Goal: Information Seeking & Learning: Learn about a topic

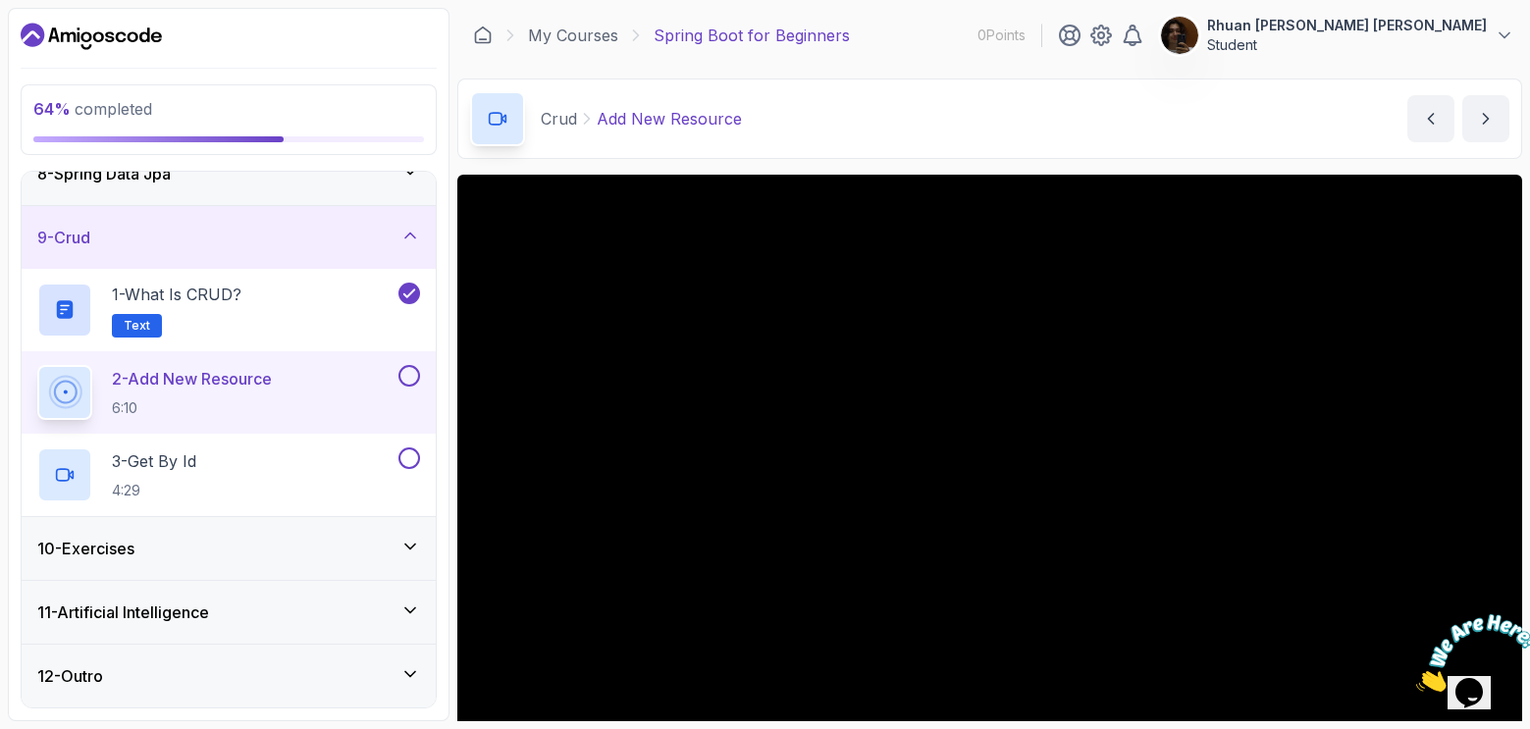
scroll to position [188, 0]
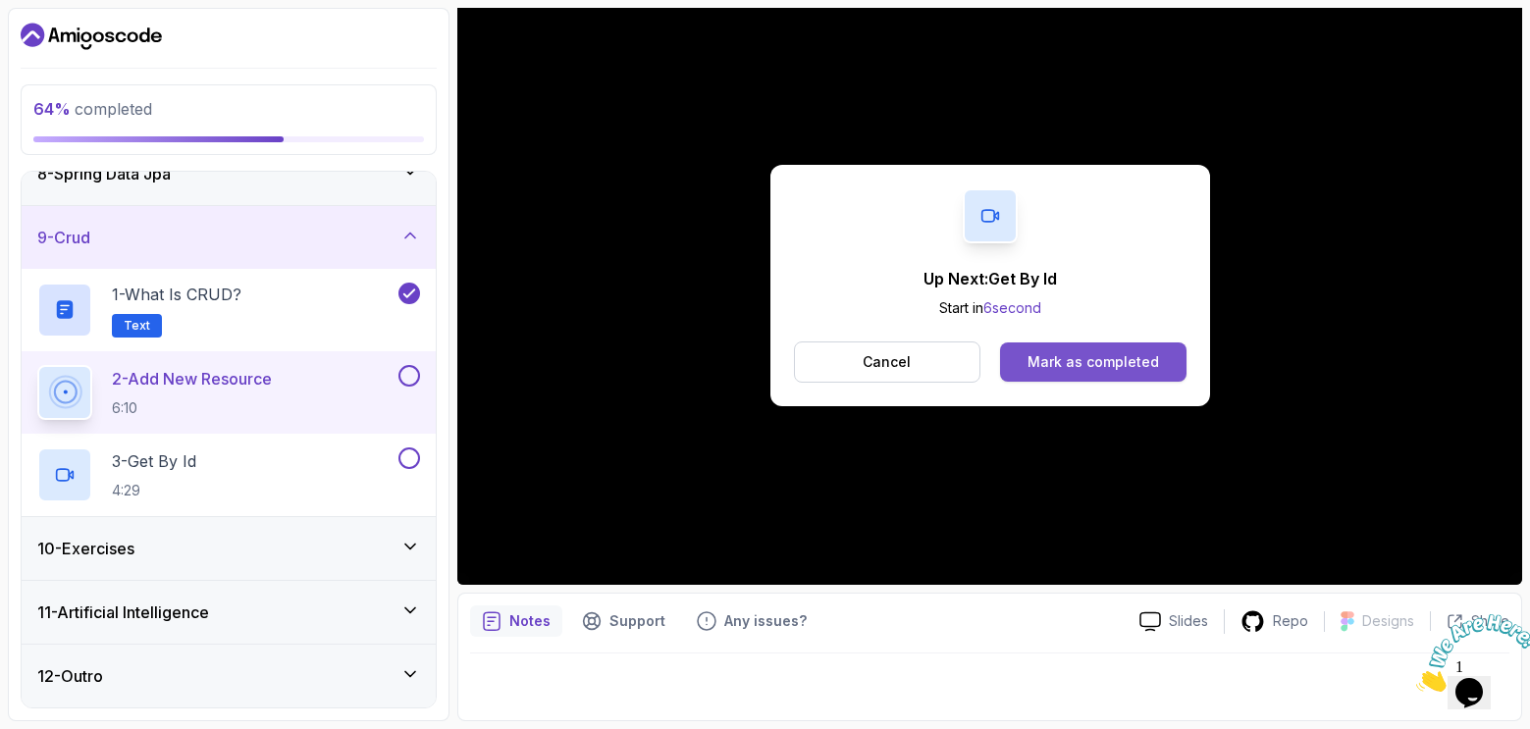
click at [1035, 358] on div "Mark as completed" at bounding box center [1092, 362] width 131 height 20
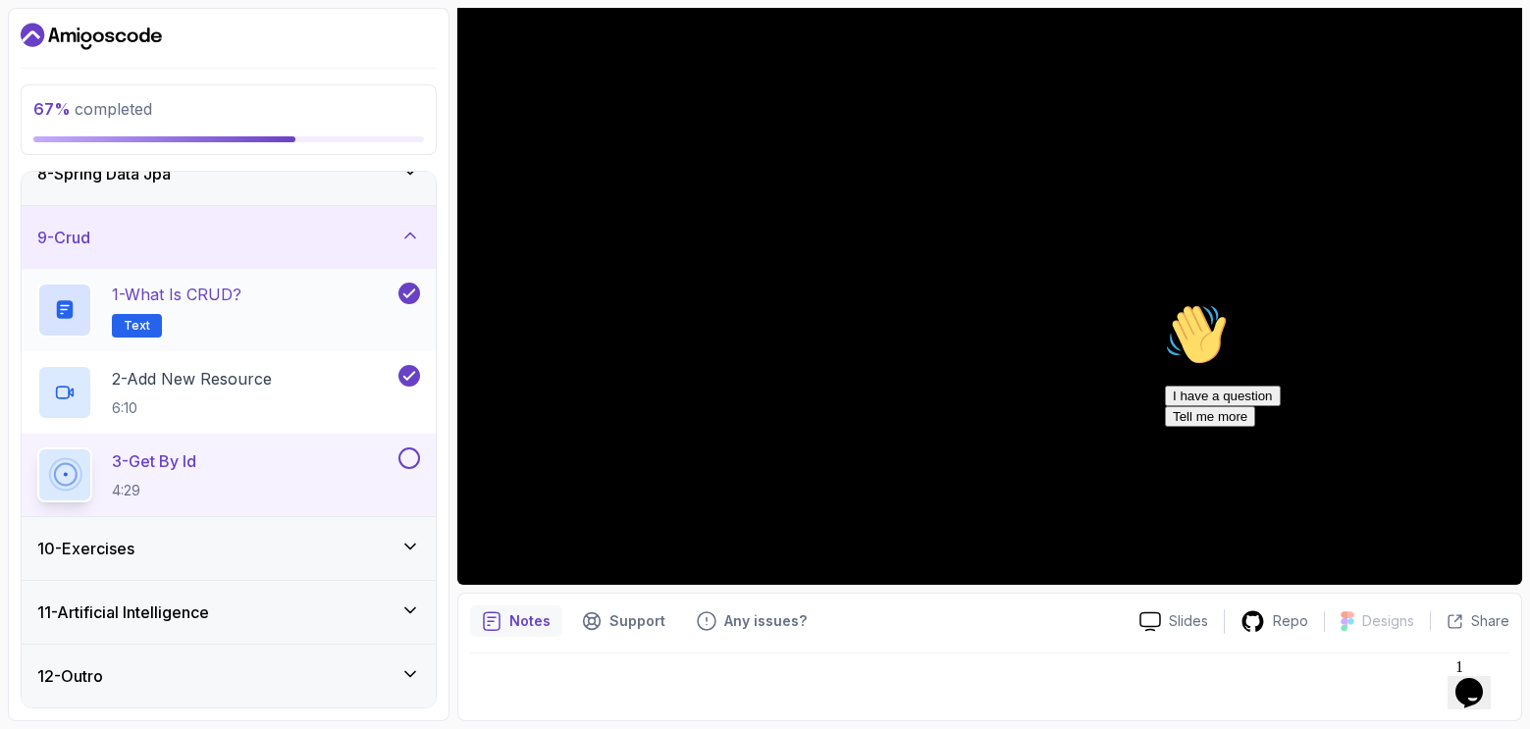
click at [365, 310] on div "1 - What is CRUD? Text" at bounding box center [215, 310] width 357 height 55
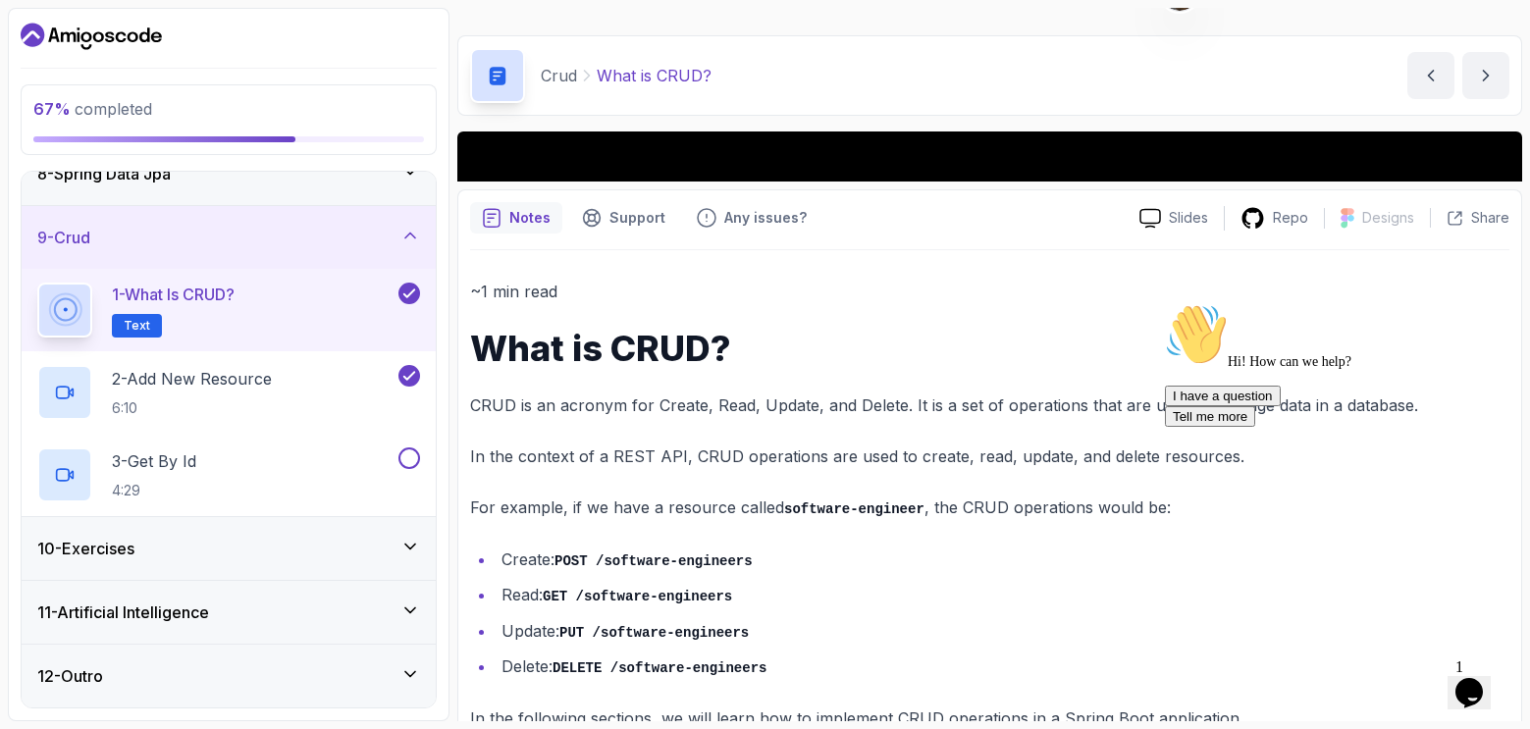
scroll to position [35, 0]
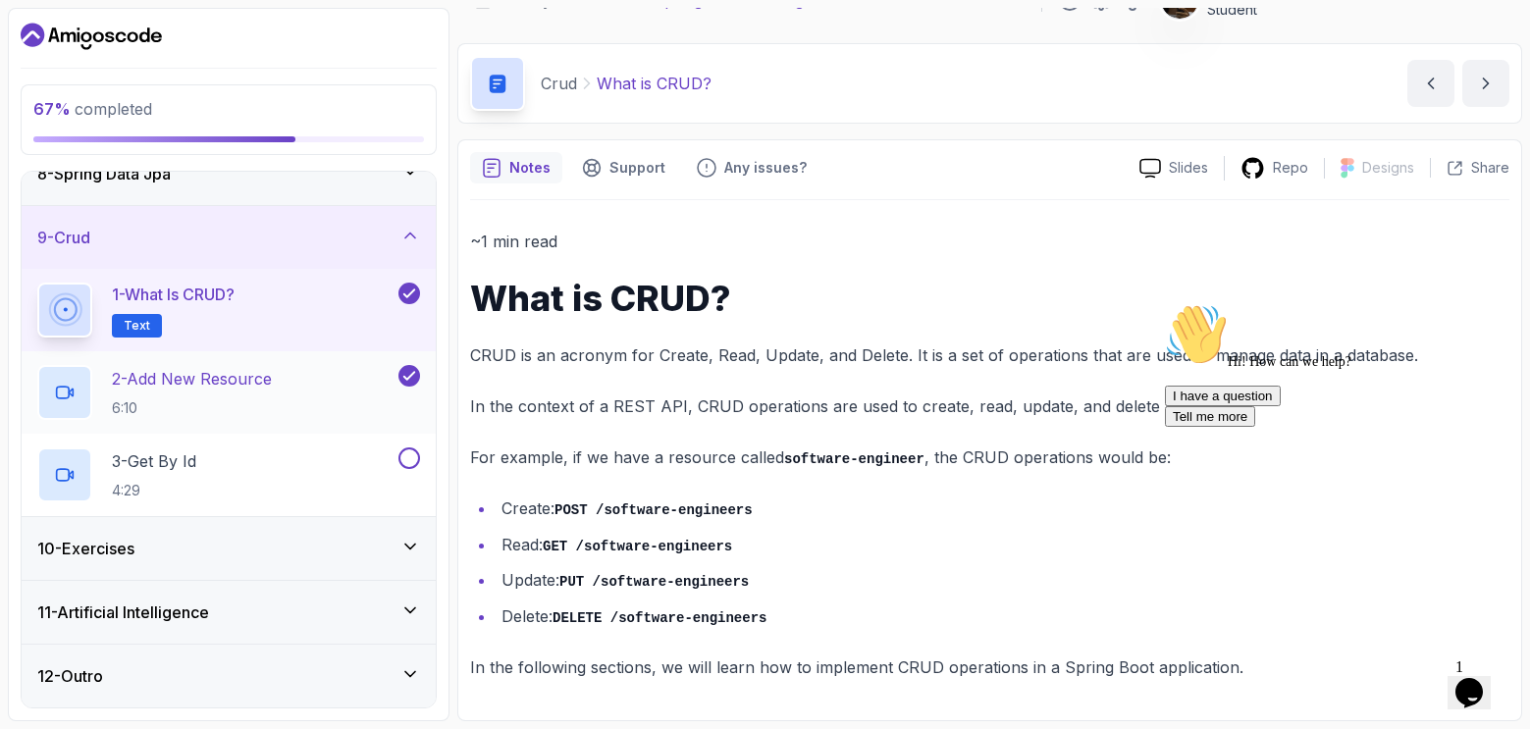
click at [228, 375] on p "2 - Add New Resource" at bounding box center [192, 379] width 160 height 24
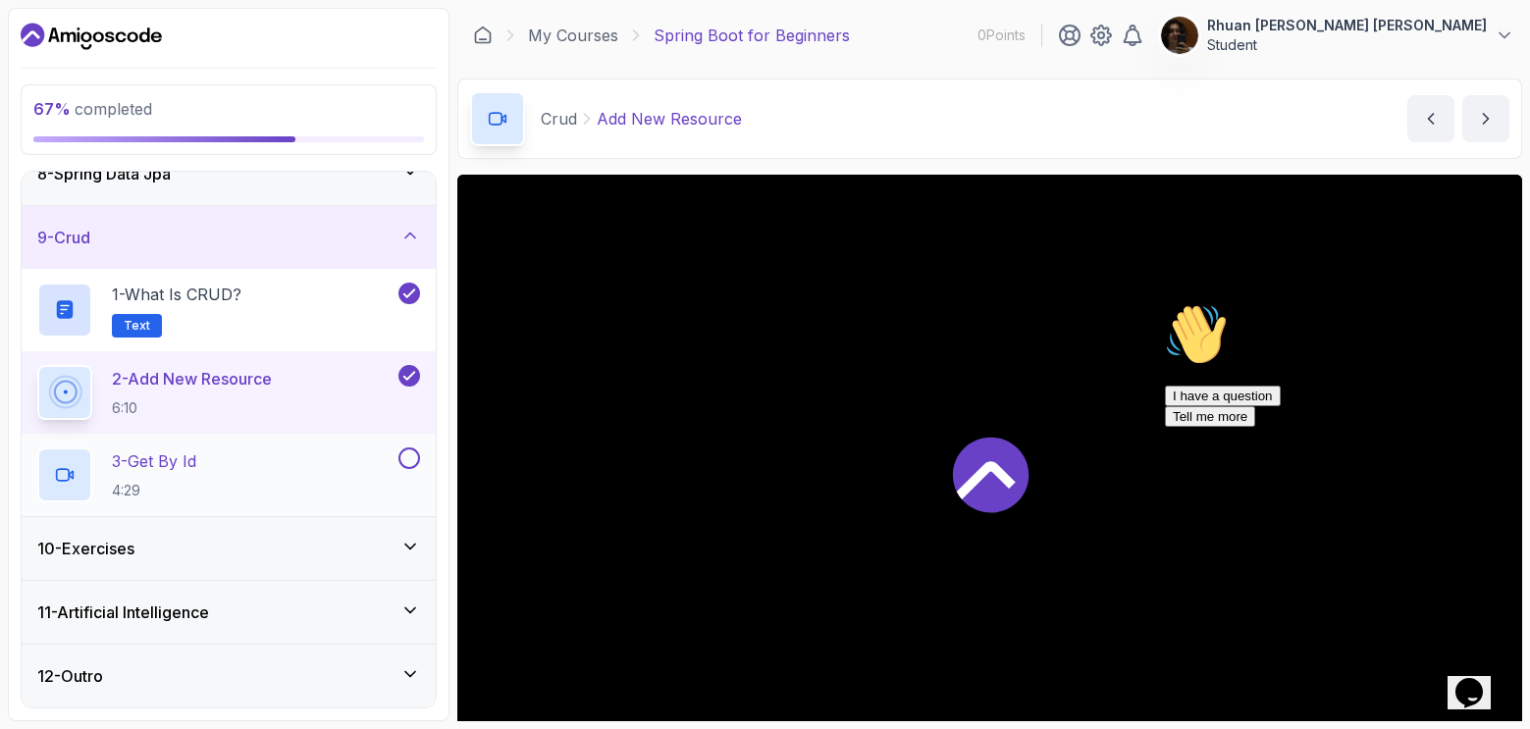
click at [222, 438] on div "3 - Get By Id 4:29" at bounding box center [229, 475] width 414 height 82
click at [196, 476] on h2 "3 - Get By Id 4:29" at bounding box center [154, 474] width 84 height 51
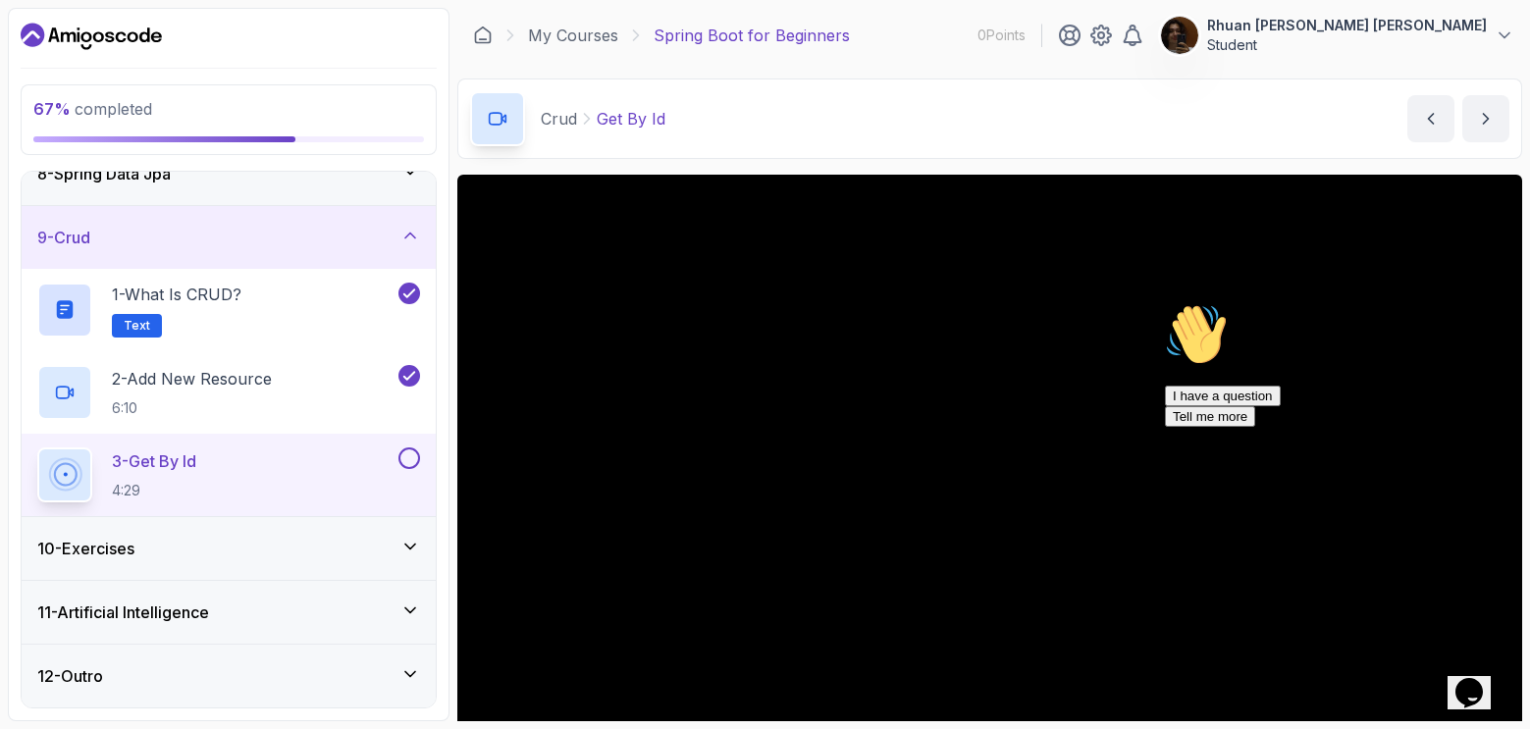
click at [1165, 303] on icon "Chat attention grabber" at bounding box center [1165, 303] width 0 height 0
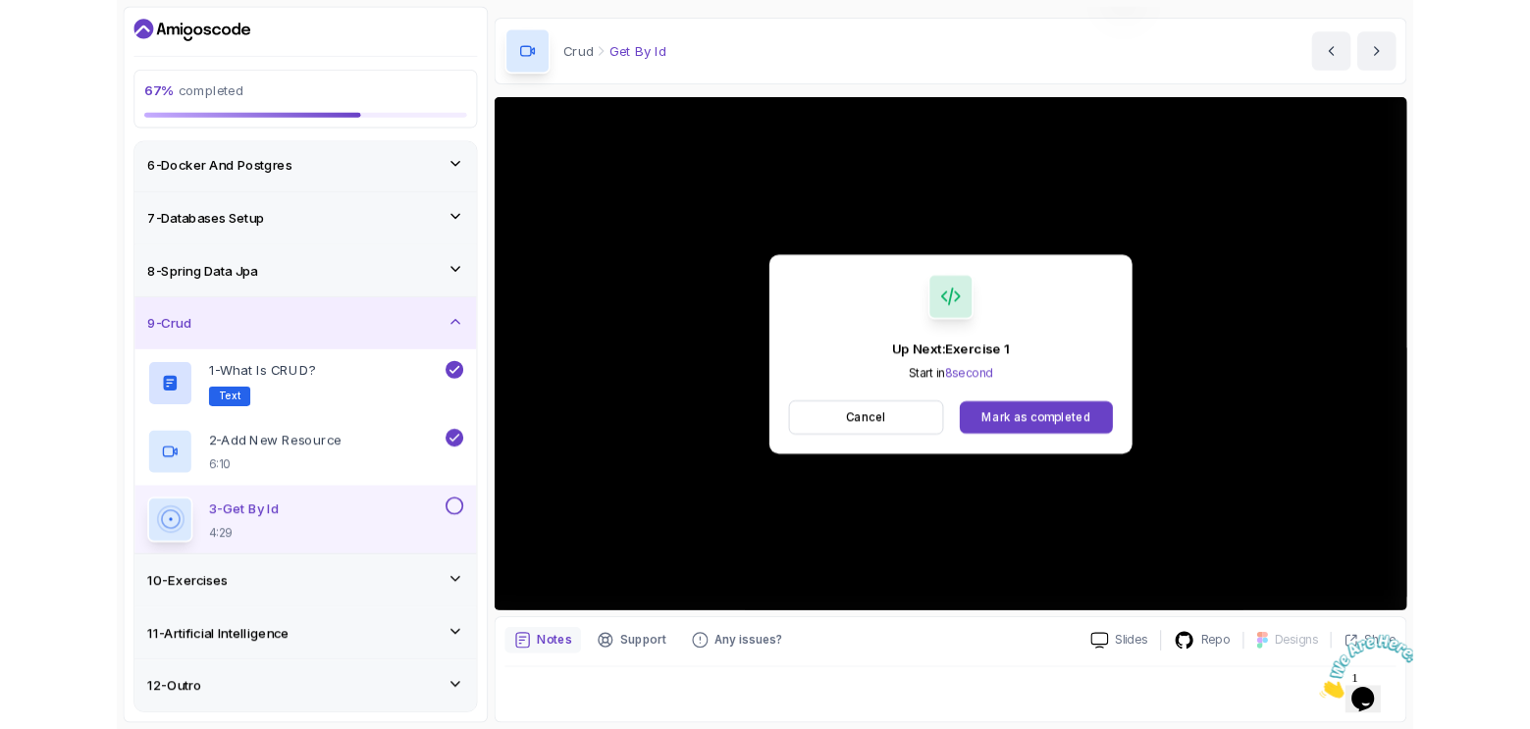
scroll to position [476, 0]
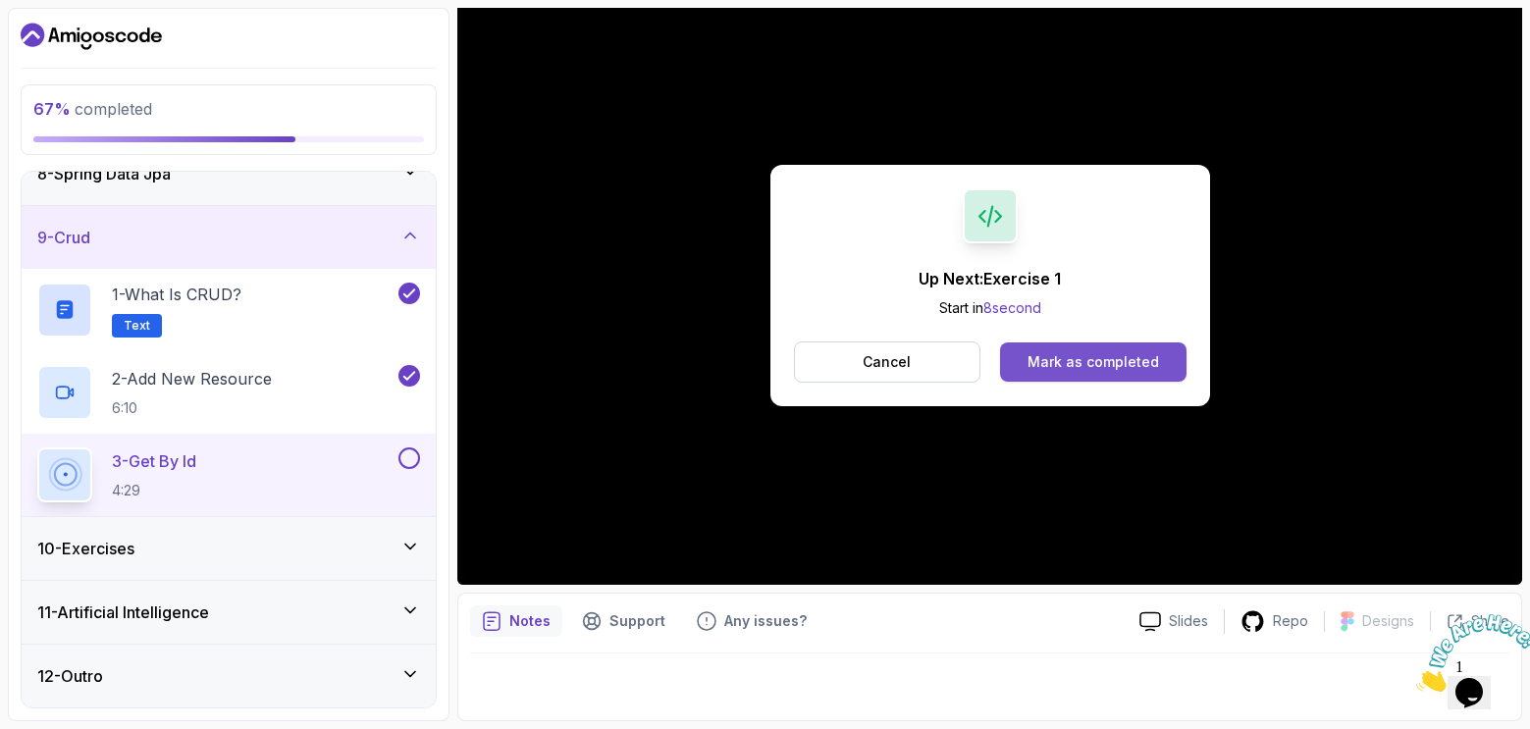
click at [1094, 356] on div "Mark as completed" at bounding box center [1092, 362] width 131 height 20
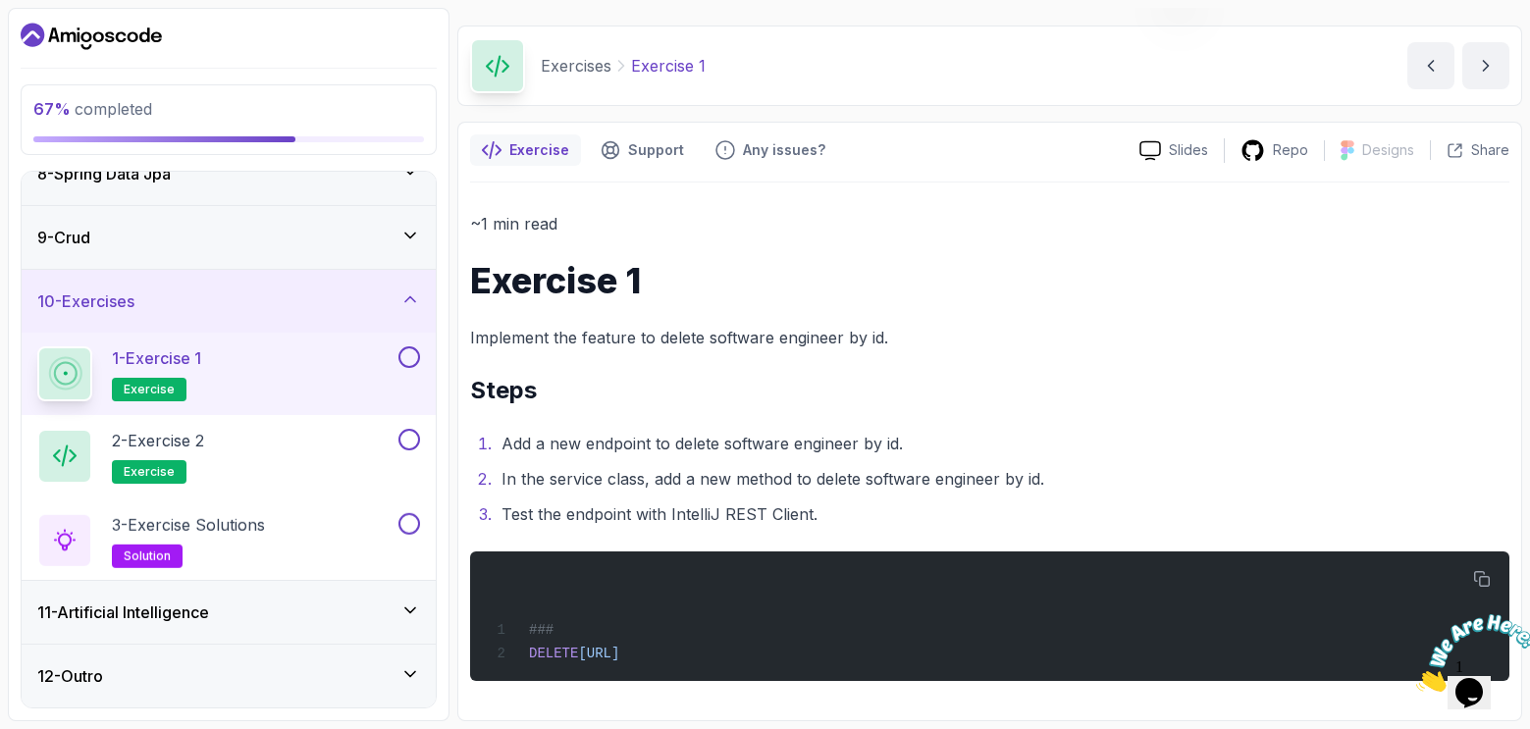
scroll to position [55, 0]
drag, startPoint x: 786, startPoint y: 446, endPoint x: 896, endPoint y: 440, distance: 110.1
click at [896, 440] on li "Add a new endpoint to delete software engineer by id." at bounding box center [1003, 443] width 1014 height 27
click at [1474, 446] on li "Add a new endpoint to delete software engineer by id." at bounding box center [1003, 443] width 1014 height 27
click at [411, 363] on button at bounding box center [409, 357] width 22 height 22
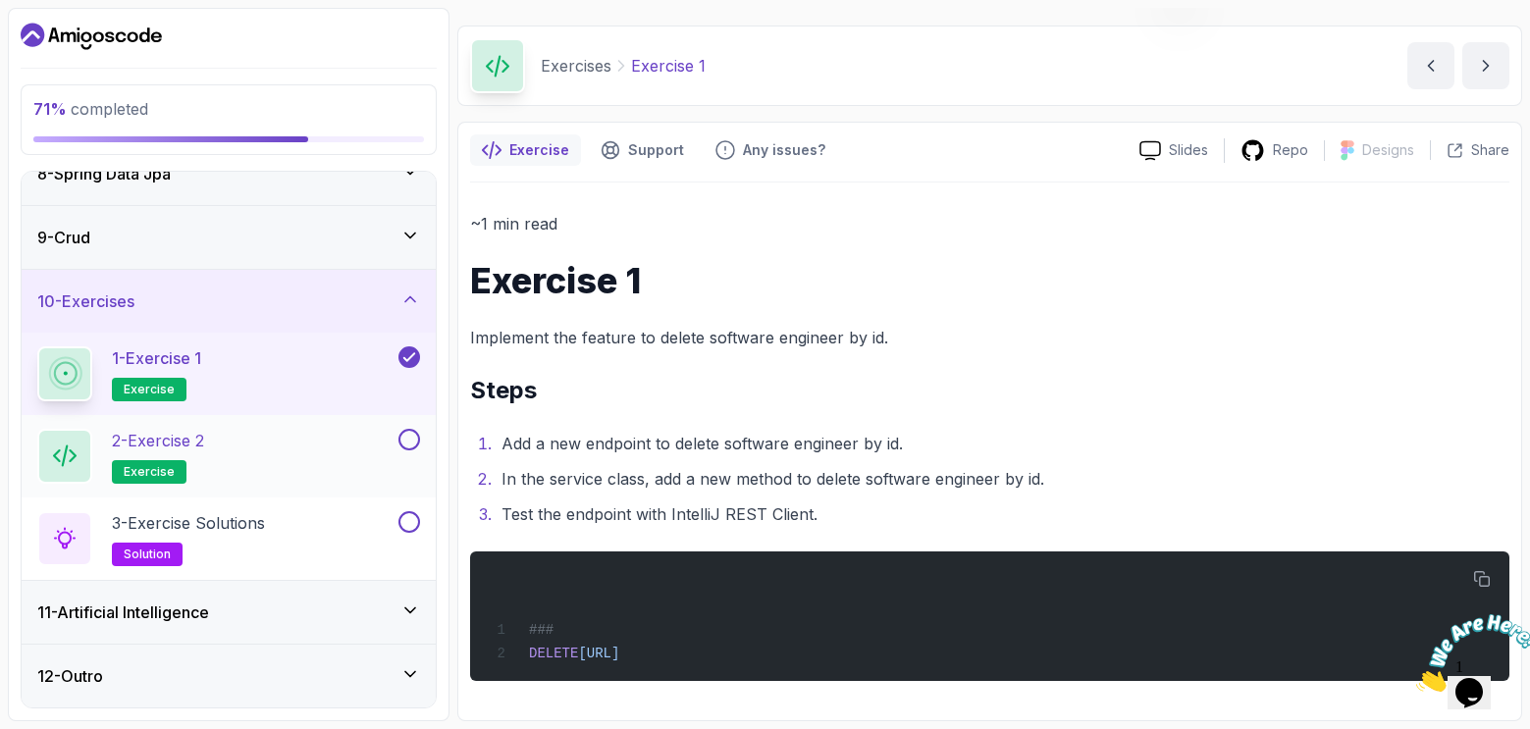
click at [369, 441] on div "2 - Exercise 2 exercise" at bounding box center [215, 456] width 357 height 55
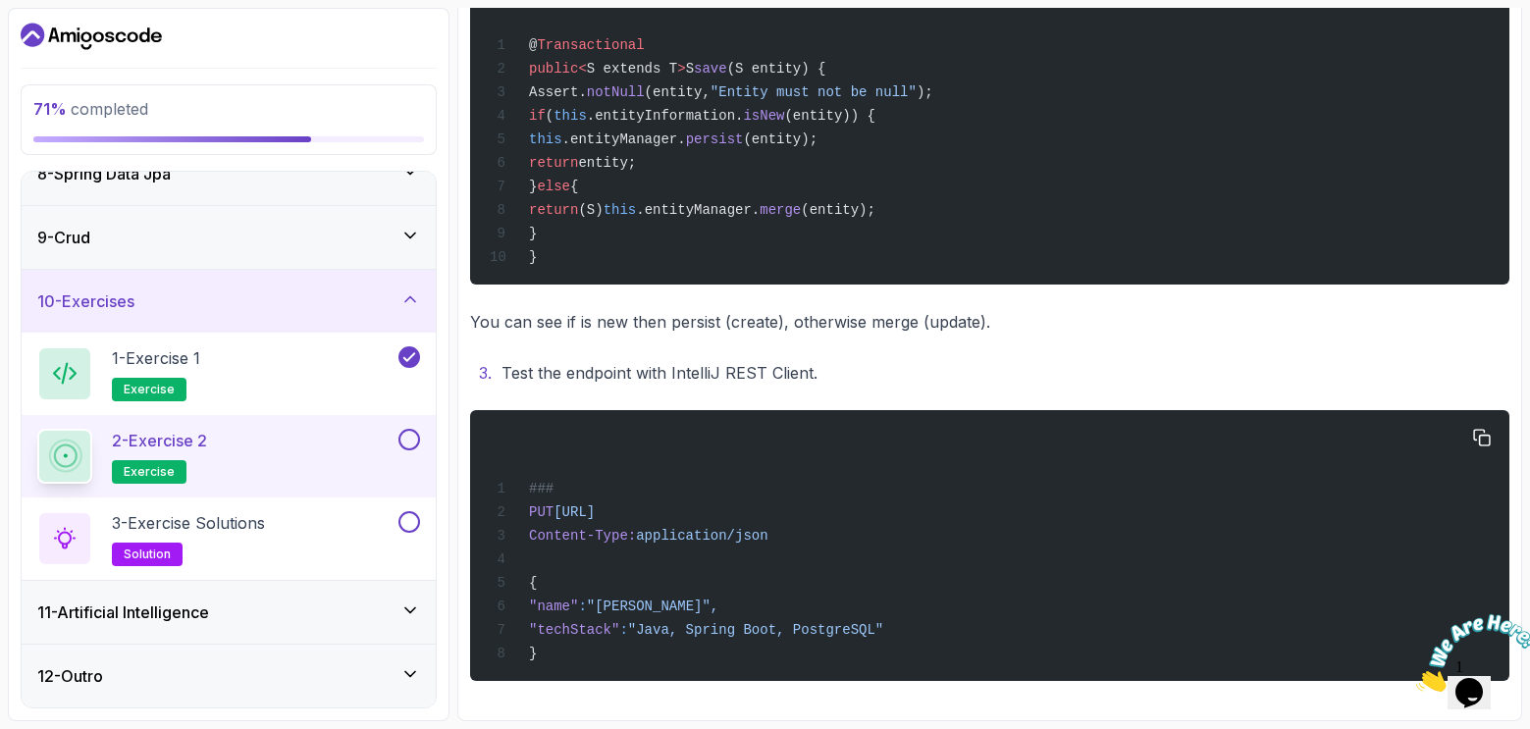
scroll to position [803, 0]
click at [1021, 720] on div "Exercise Support Any issues? Slides Repo Designs Design not available Share ~1 …" at bounding box center [989, 56] width 1065 height 1331
click at [595, 504] on span "http://localhost:8080/api/v1/software-engineers/1" at bounding box center [573, 512] width 41 height 16
drag, startPoint x: 415, startPoint y: 433, endPoint x: 404, endPoint y: 452, distance: 22.4
click at [415, 433] on button at bounding box center [409, 440] width 22 height 22
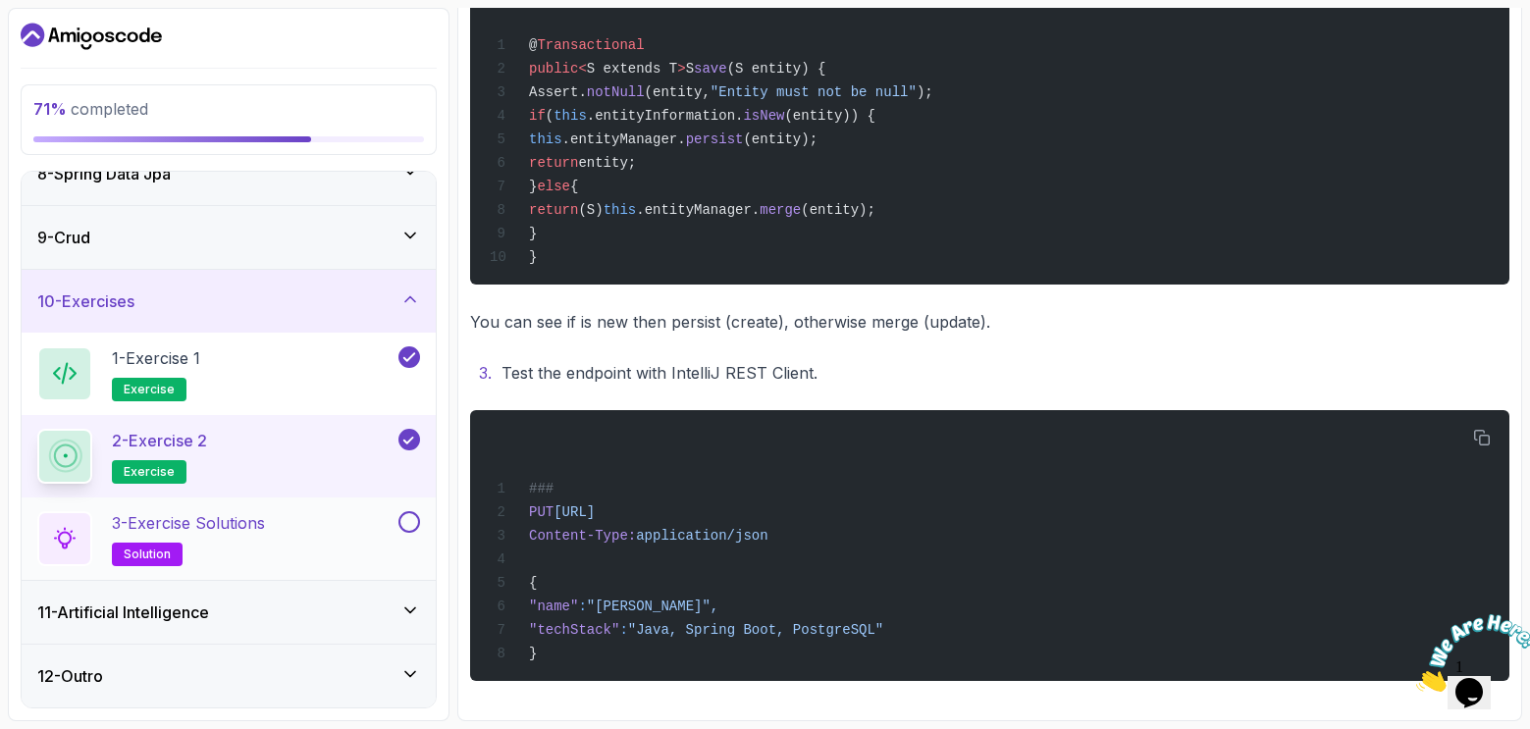
click at [298, 534] on div "3 - Exercise Solutions solution" at bounding box center [215, 538] width 357 height 55
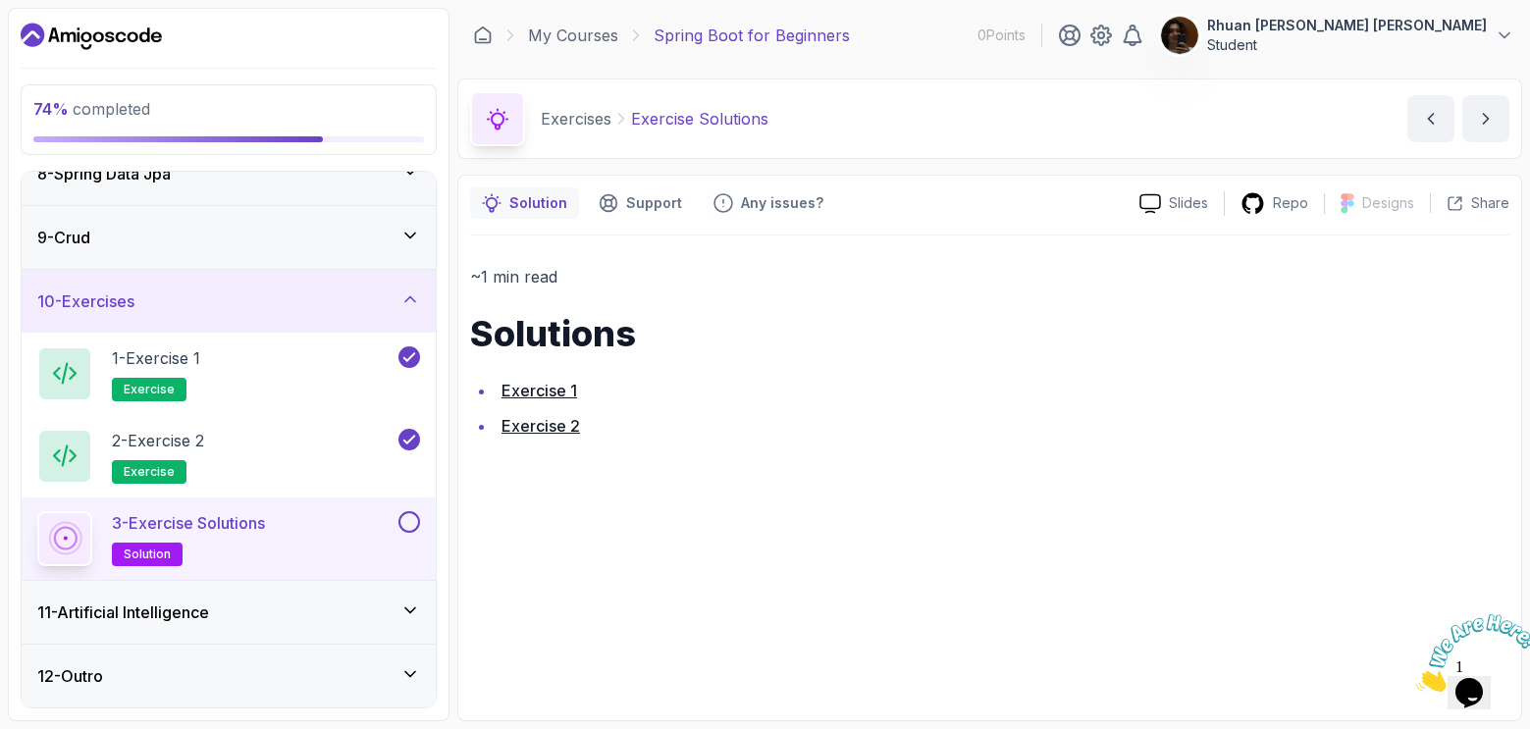
click at [537, 431] on link "Exercise 2" at bounding box center [540, 426] width 79 height 20
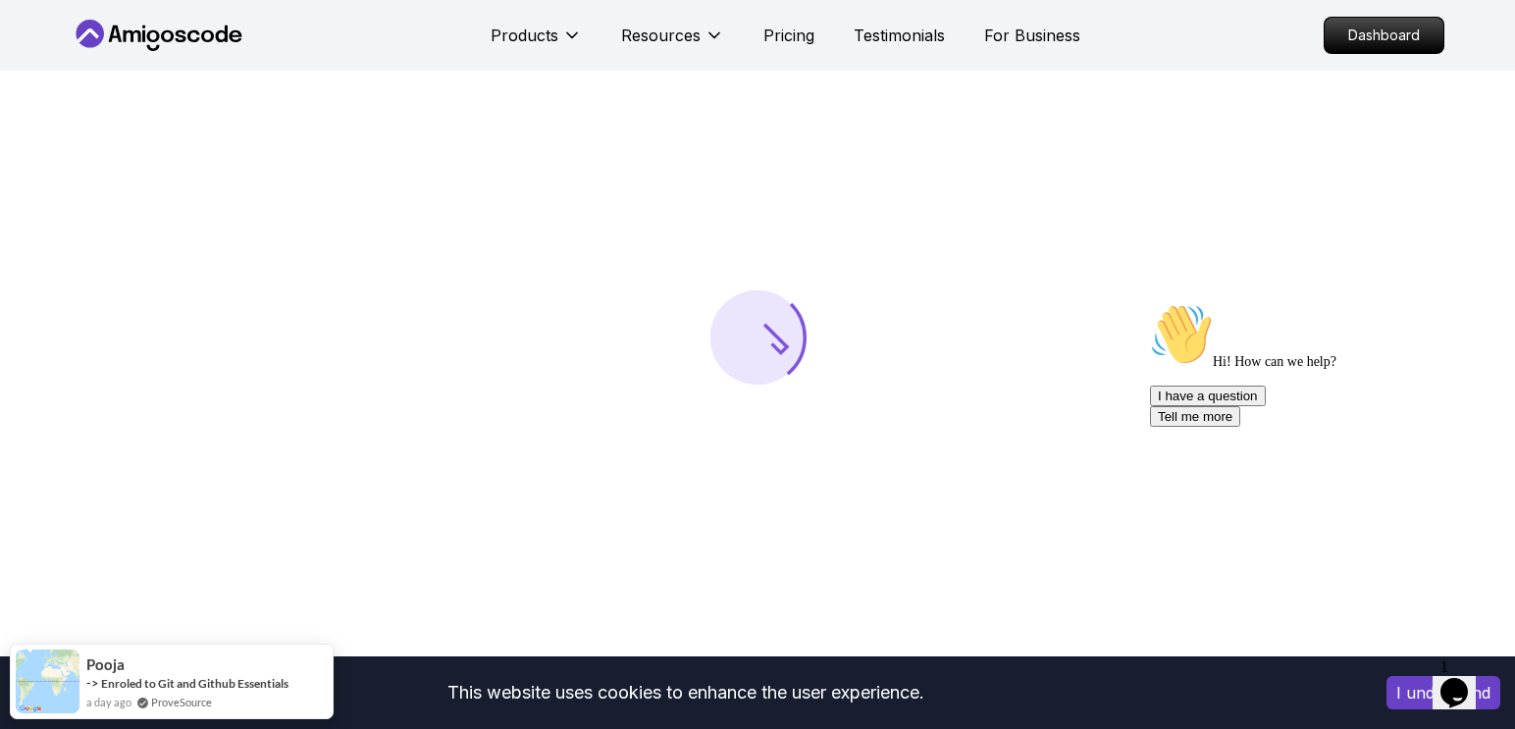
click at [1483, 303] on div "Chat attention grabber" at bounding box center [1326, 303] width 353 height 0
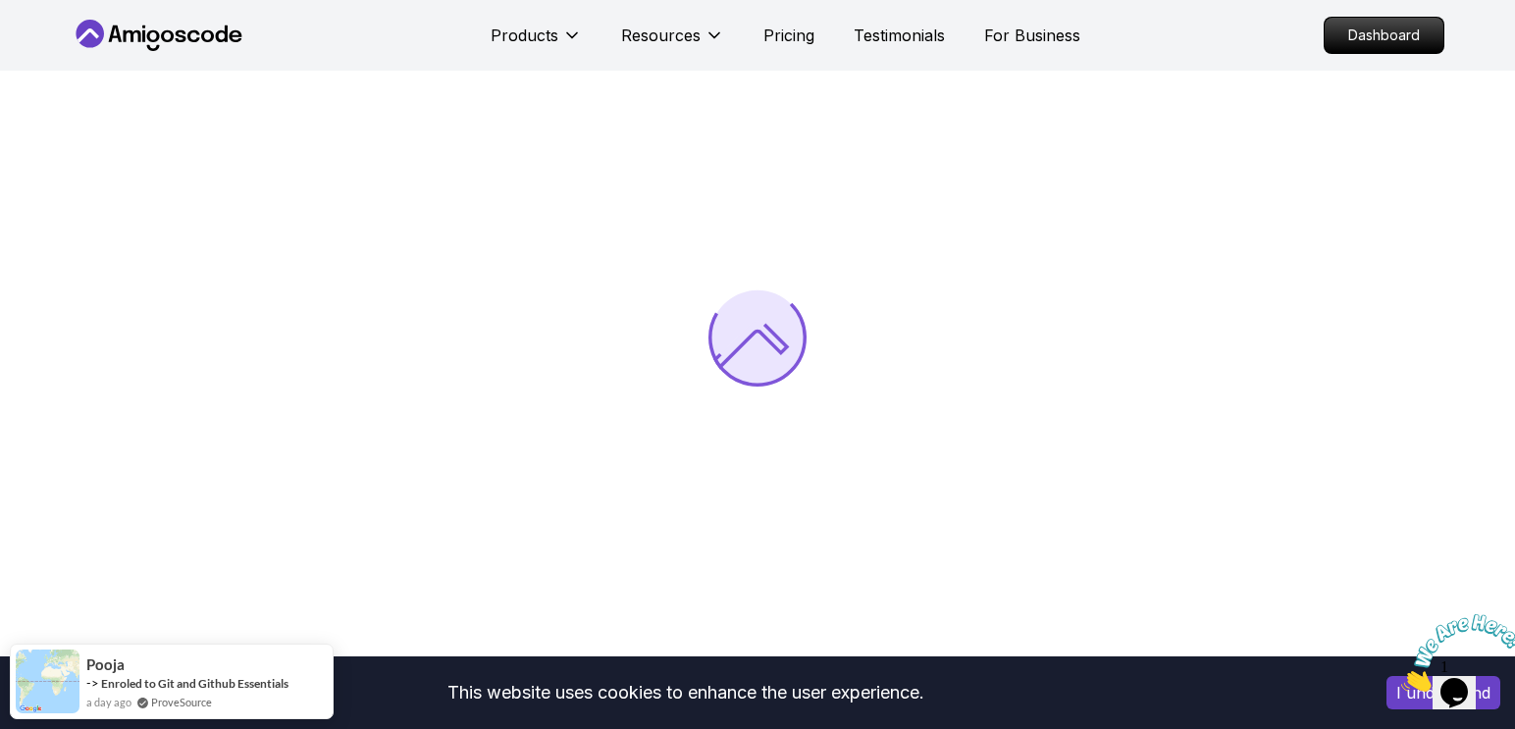
drag, startPoint x: 1501, startPoint y: 614, endPoint x: 1420, endPoint y: 612, distance: 81.5
click at [1401, 678] on icon "Close" at bounding box center [1401, 686] width 0 height 17
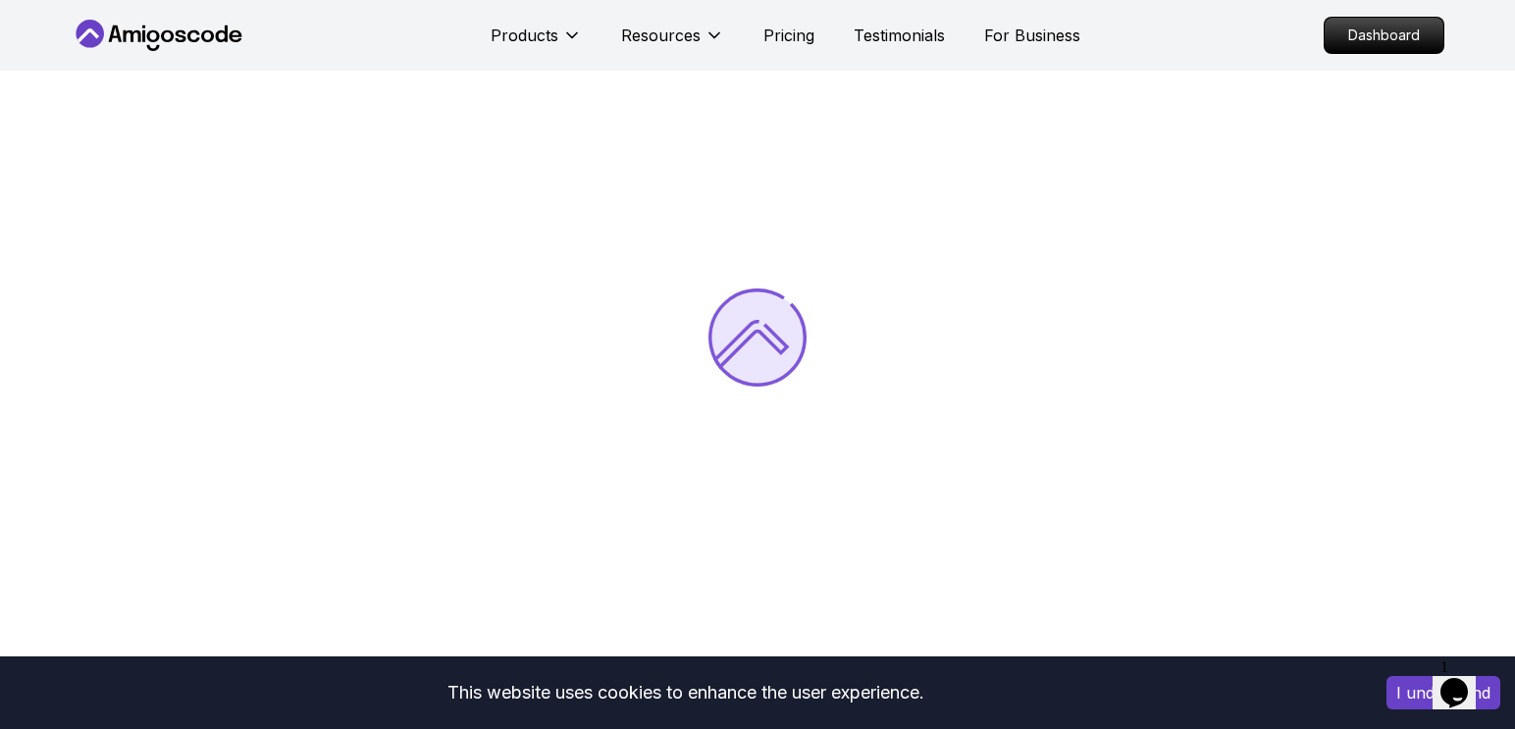
click at [1396, 691] on button "I understand" at bounding box center [1444, 692] width 114 height 33
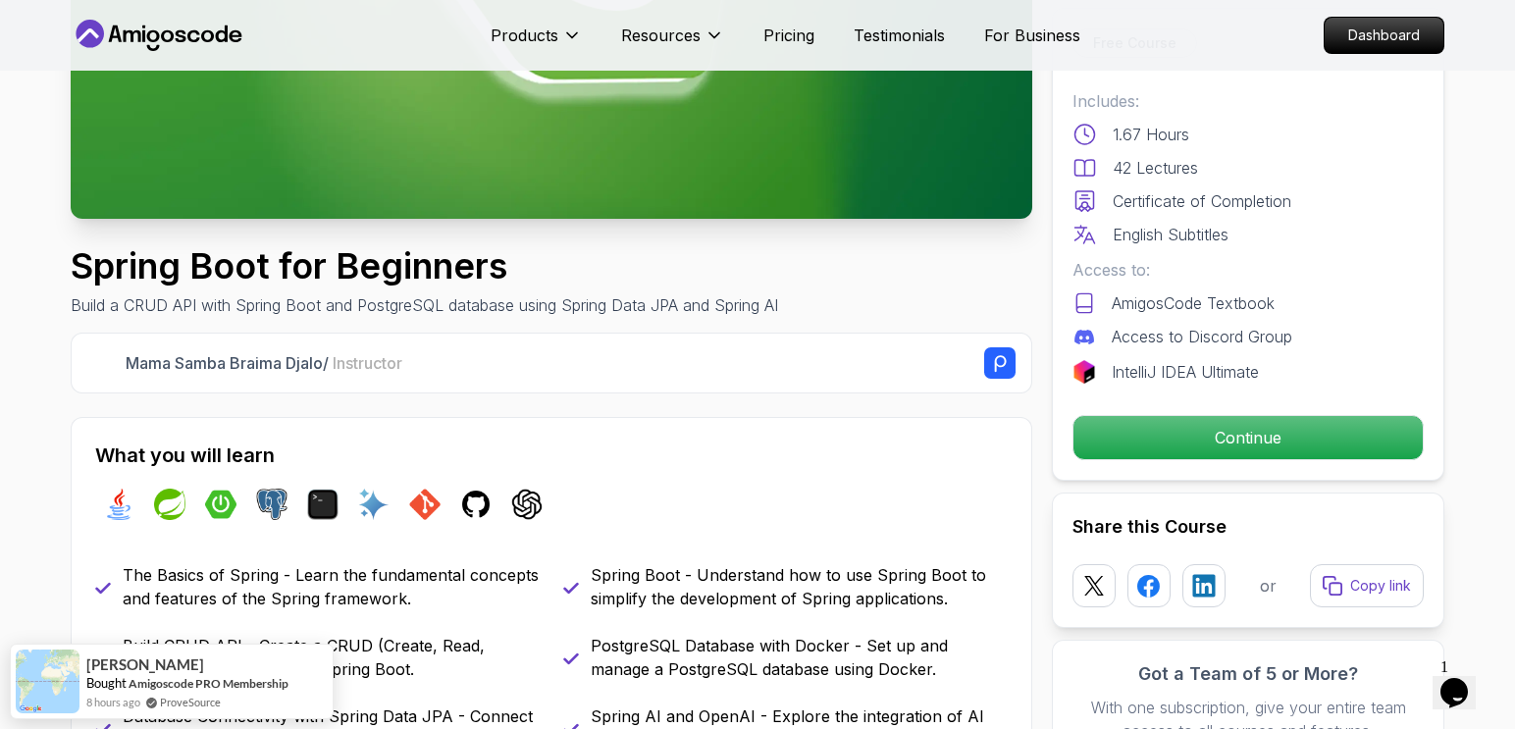
scroll to position [589, 0]
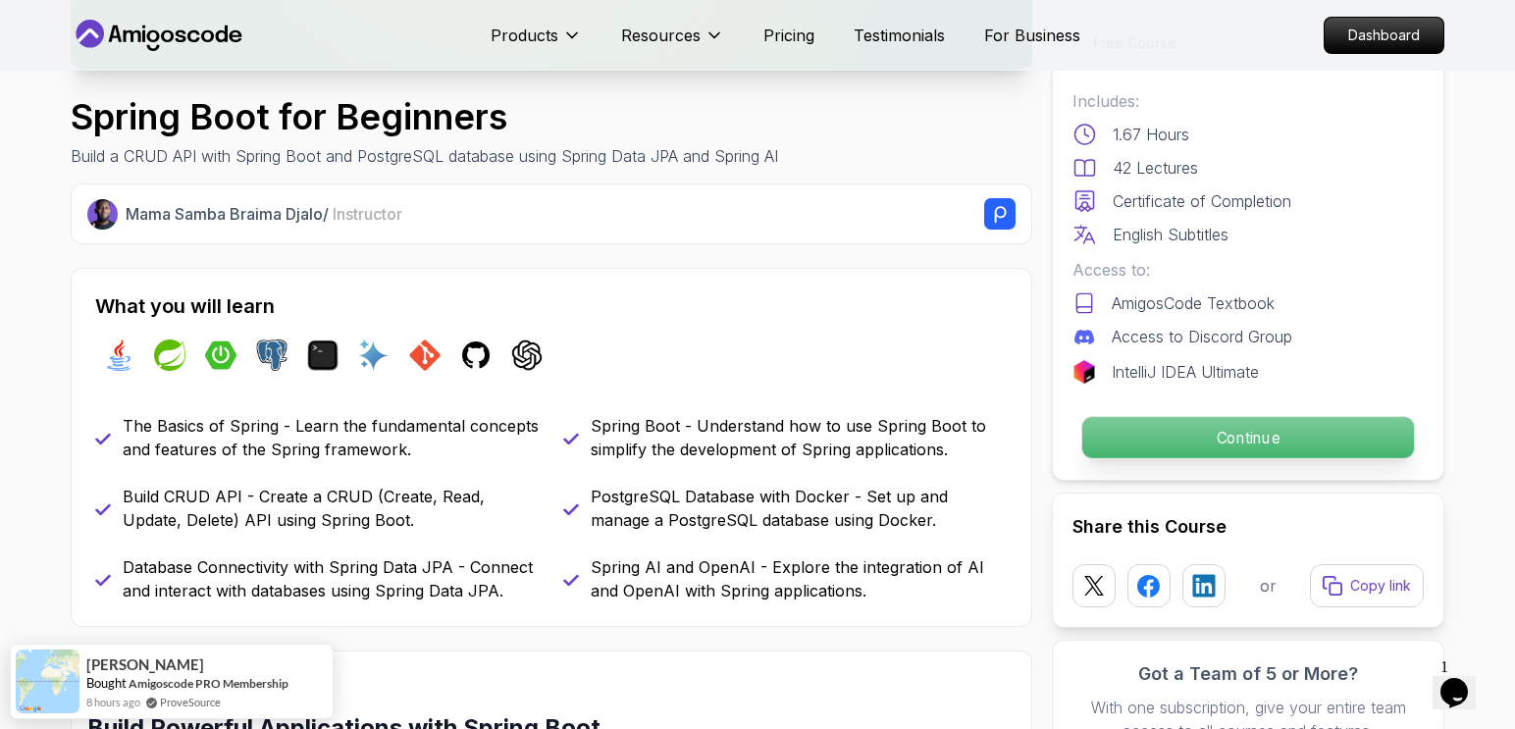
click at [1142, 436] on p "Continue" at bounding box center [1248, 437] width 332 height 41
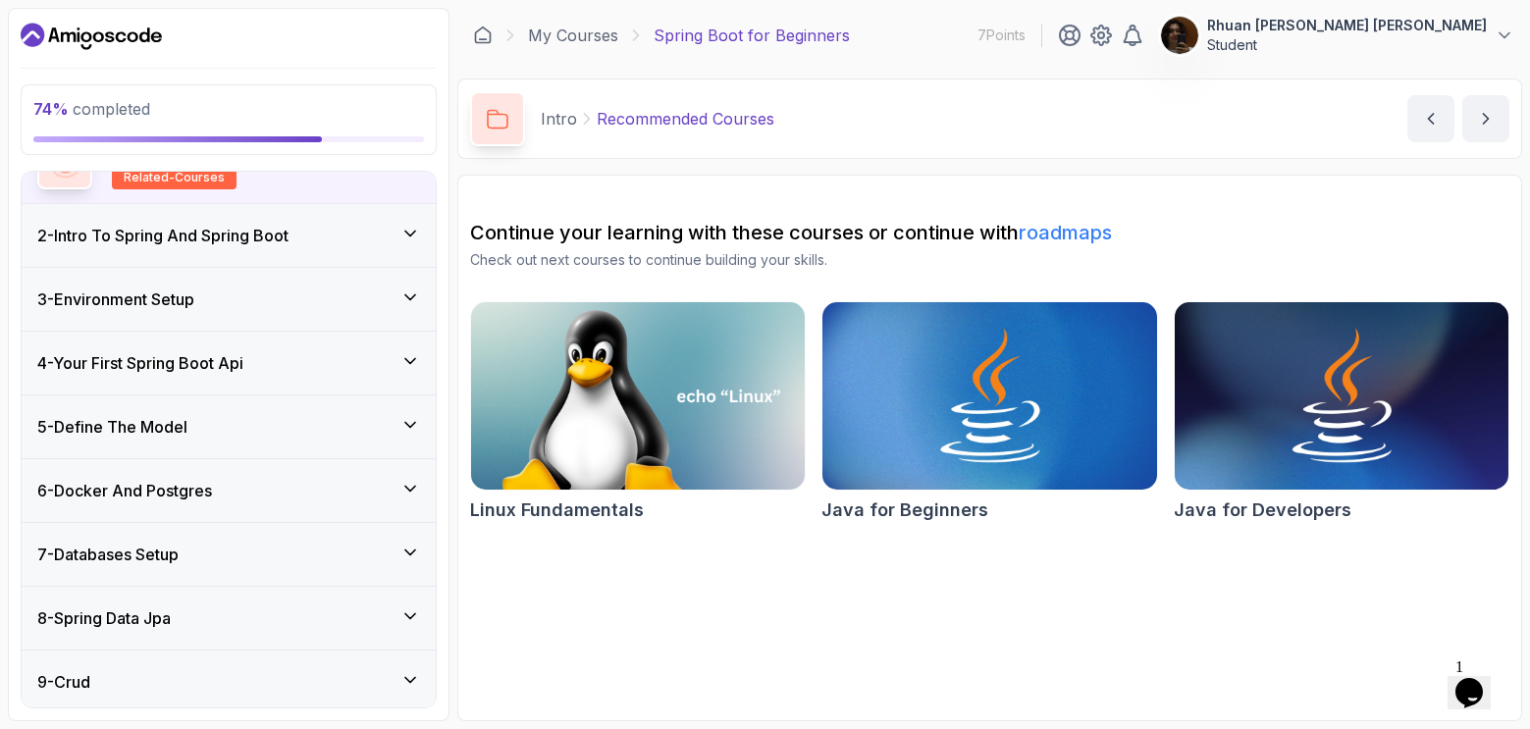
click at [320, 368] on div "4 - Your First Spring Boot Api" at bounding box center [228, 363] width 383 height 24
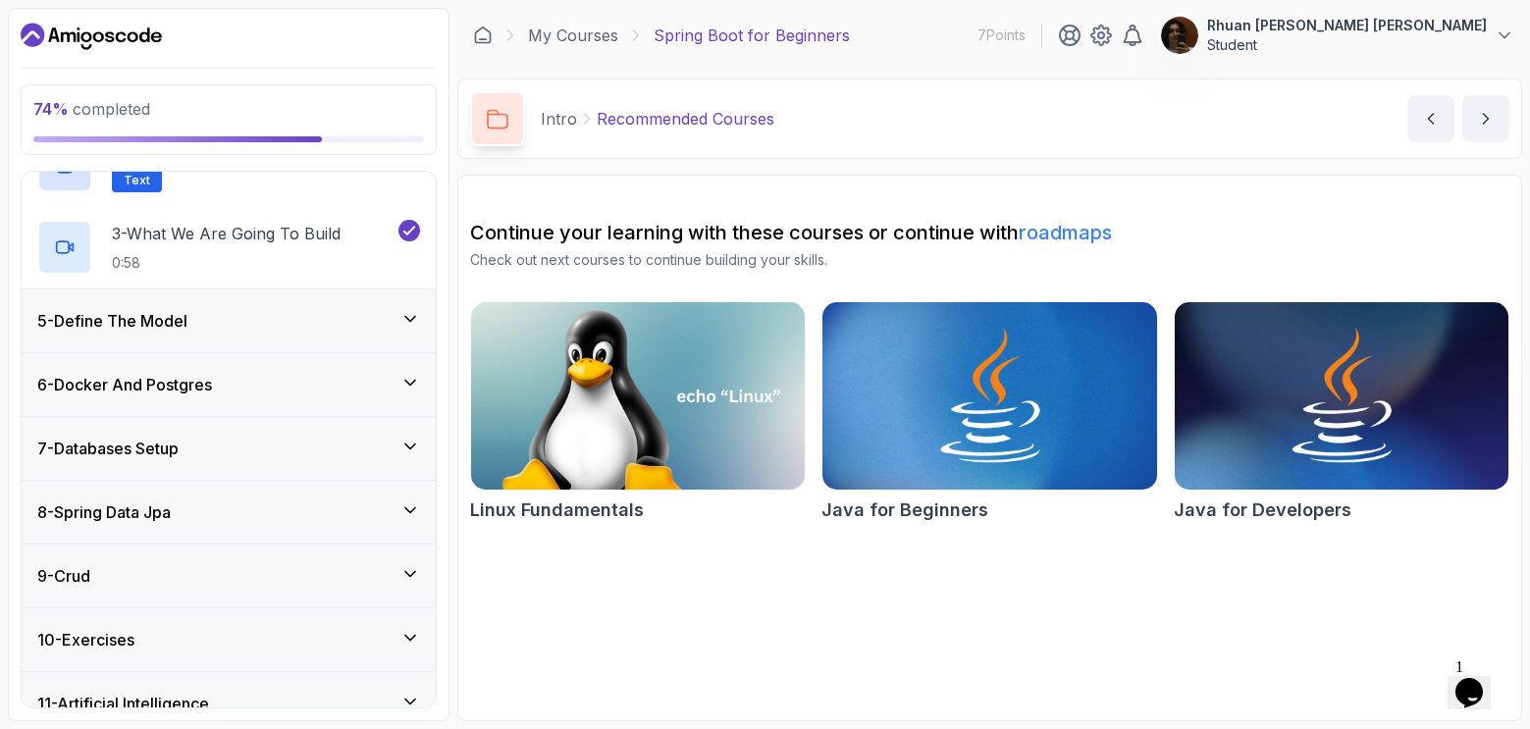
click at [315, 517] on div "8 - Spring Data Jpa" at bounding box center [228, 512] width 383 height 24
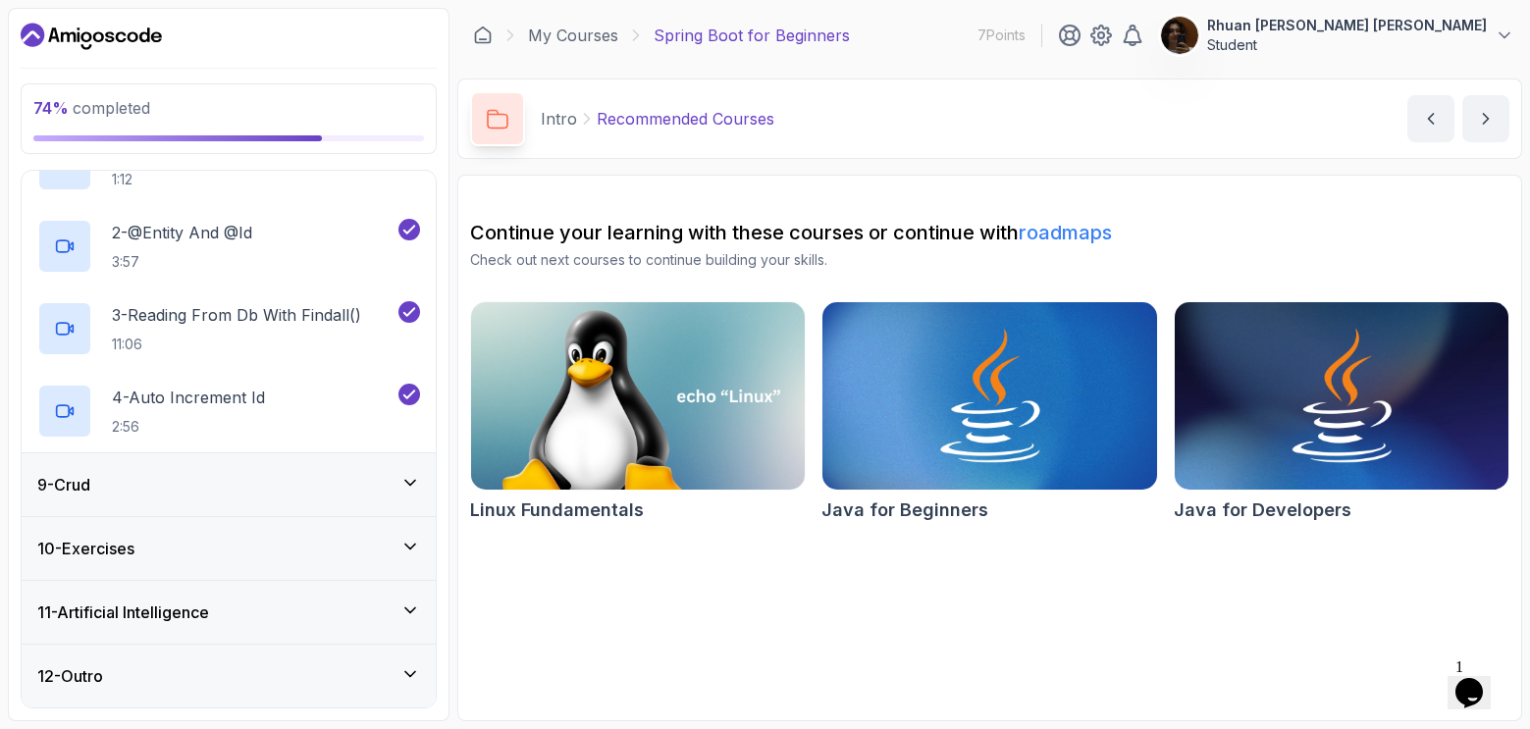
click at [295, 516] on div "9 - Crud" at bounding box center [229, 484] width 414 height 63
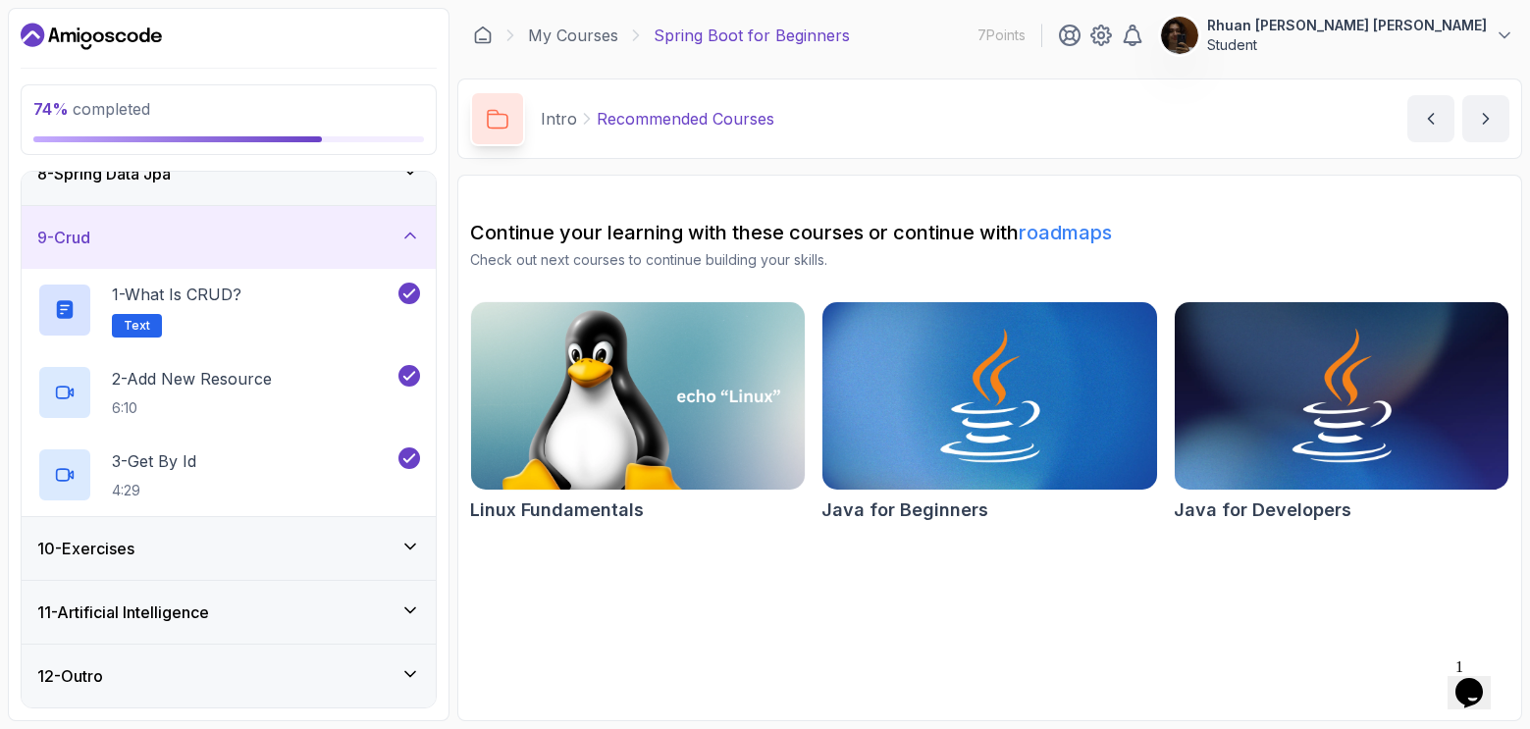
click at [269, 555] on div "10 - Exercises" at bounding box center [228, 549] width 383 height 24
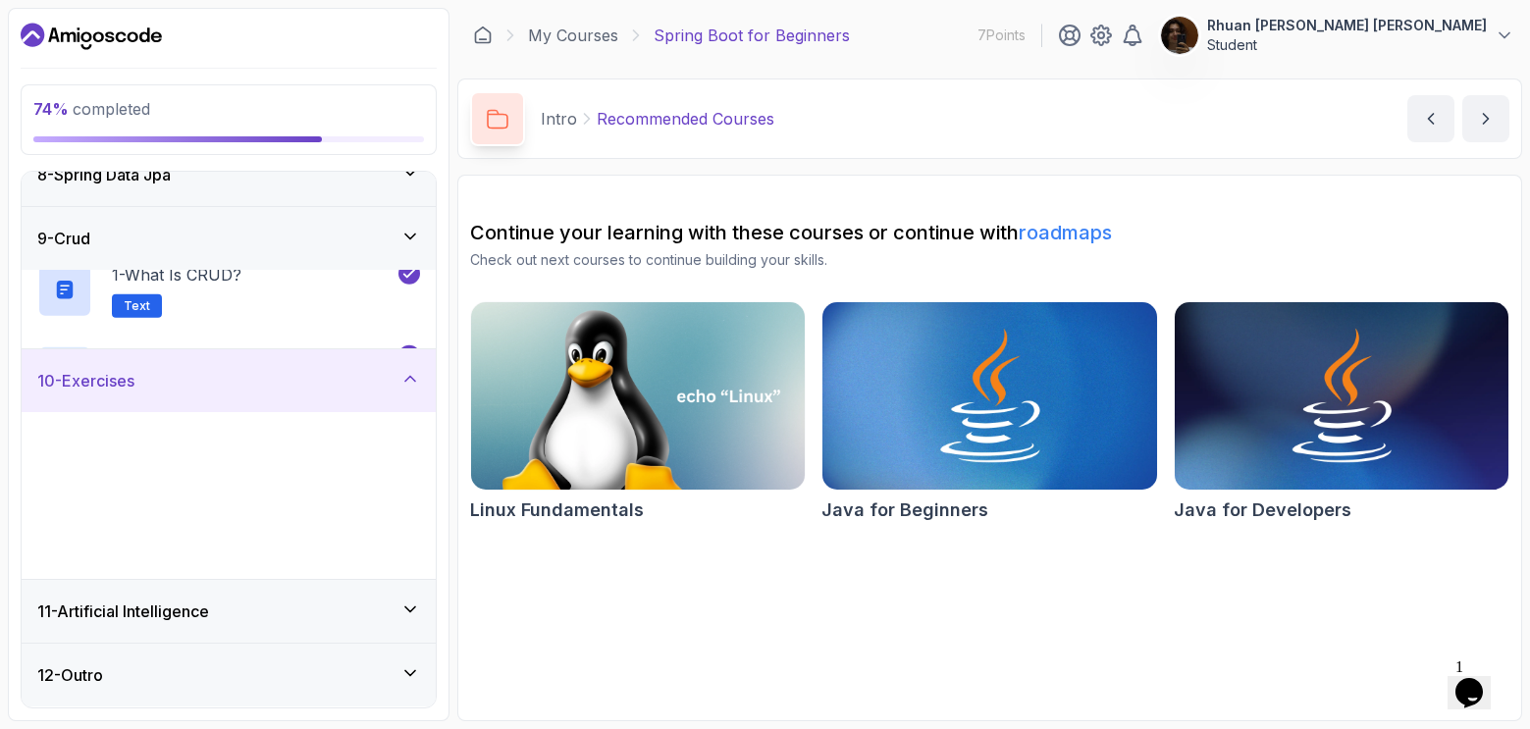
scroll to position [476, 0]
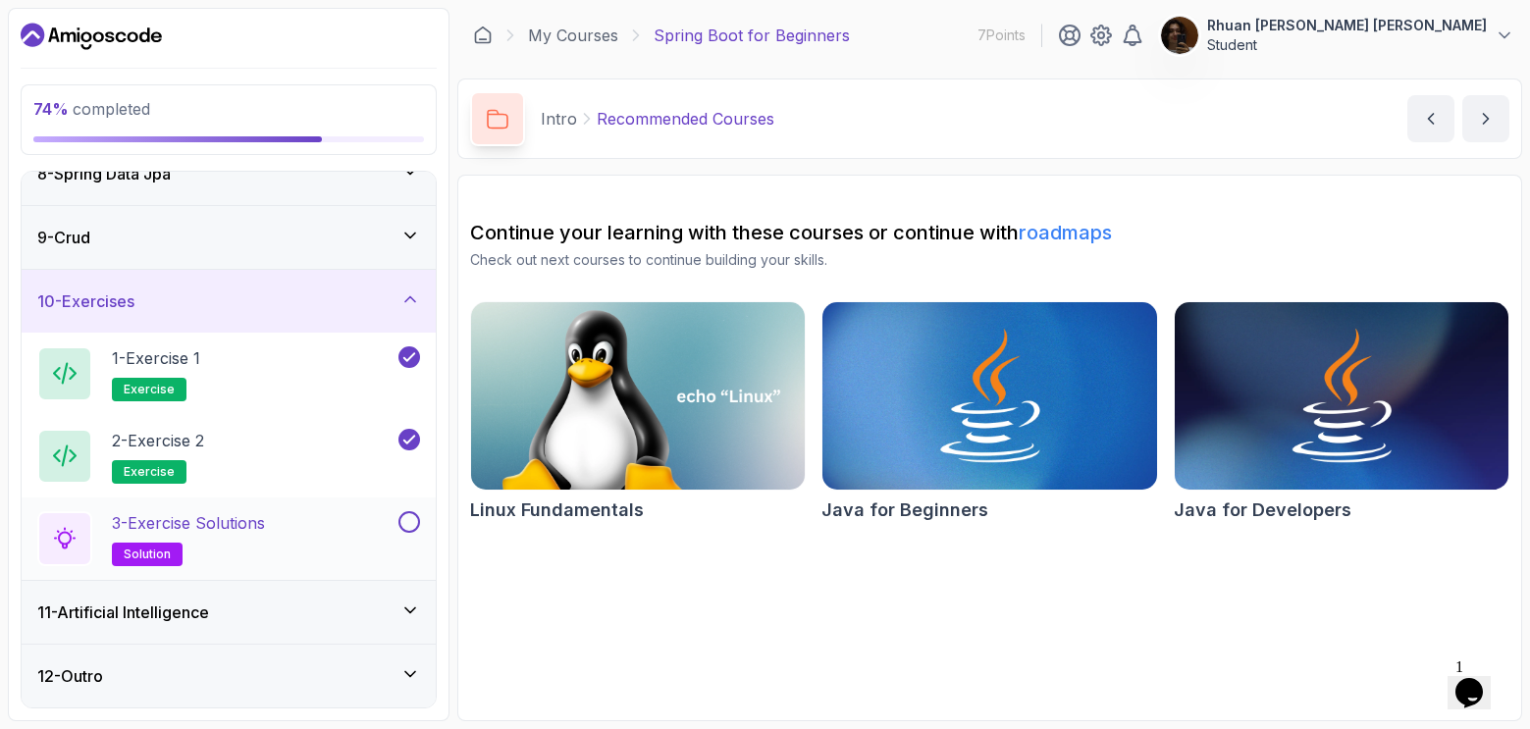
click at [404, 514] on button at bounding box center [409, 522] width 22 height 22
click at [385, 601] on div "11 - Artificial Intelligence" at bounding box center [228, 613] width 383 height 24
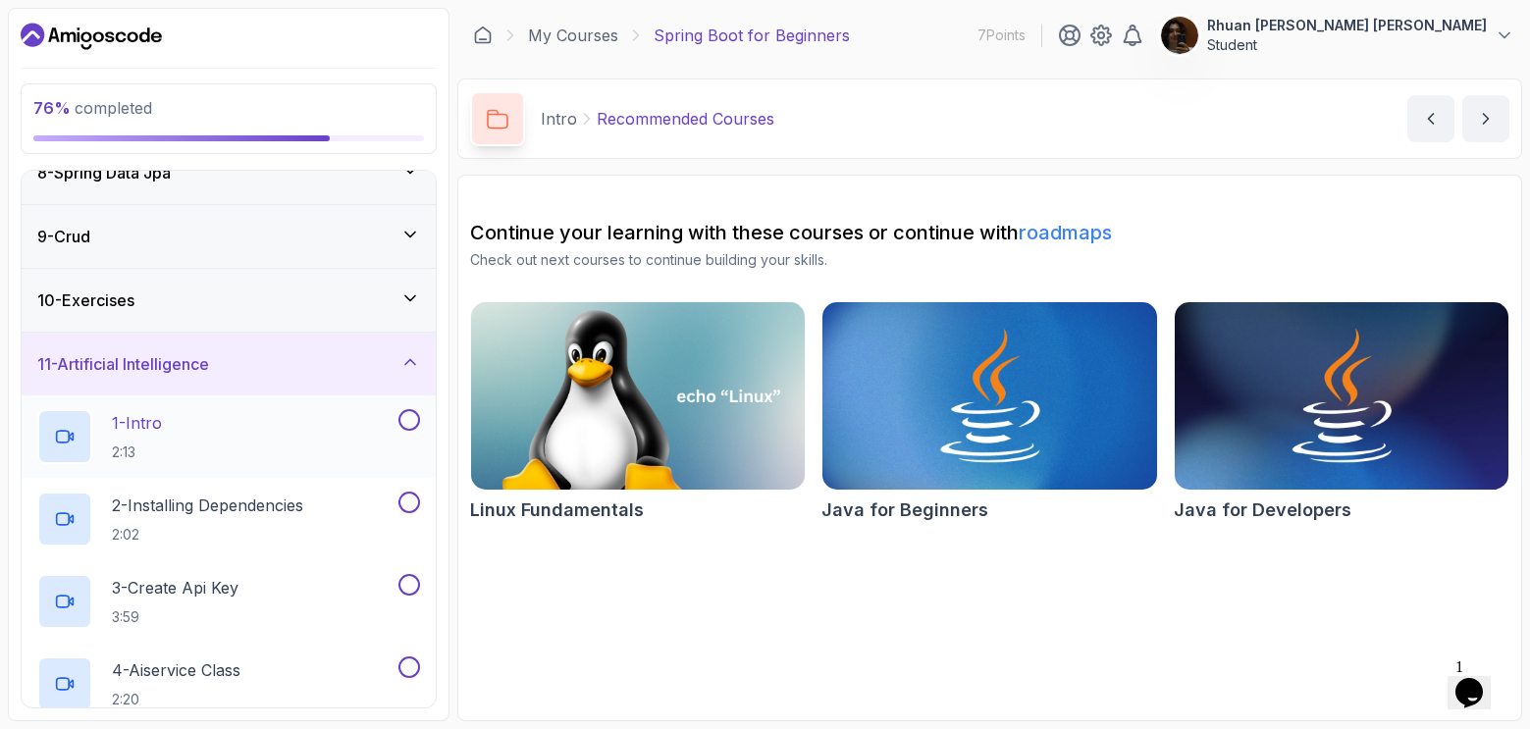
click at [362, 450] on div "1 - Intro 2:13" at bounding box center [215, 436] width 357 height 55
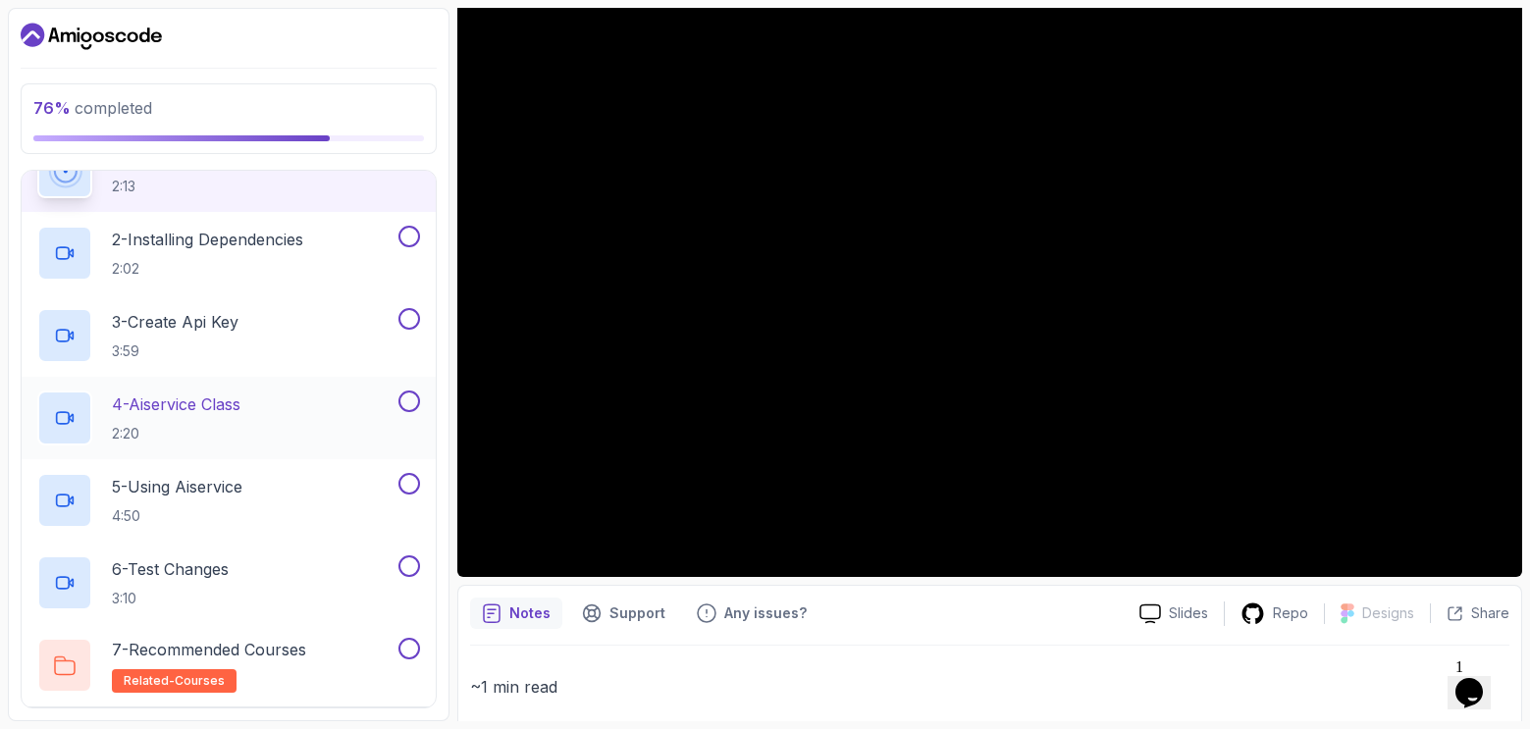
scroll to position [707, 0]
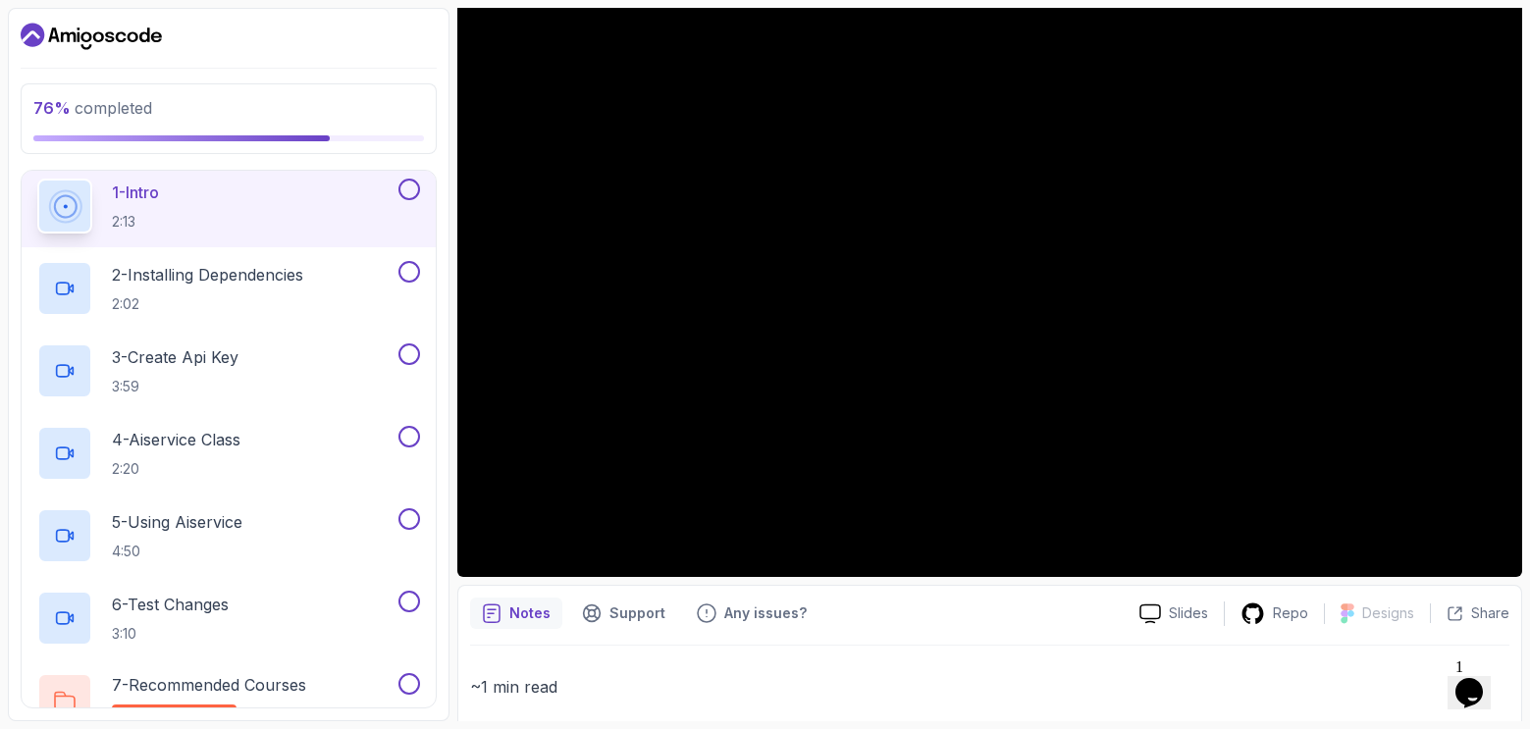
click at [406, 185] on button at bounding box center [409, 190] width 22 height 22
click at [409, 276] on button at bounding box center [409, 272] width 22 height 22
click at [410, 366] on button "3 - Create Api Key 3:59" at bounding box center [228, 370] width 383 height 55
click at [413, 438] on button at bounding box center [409, 437] width 22 height 22
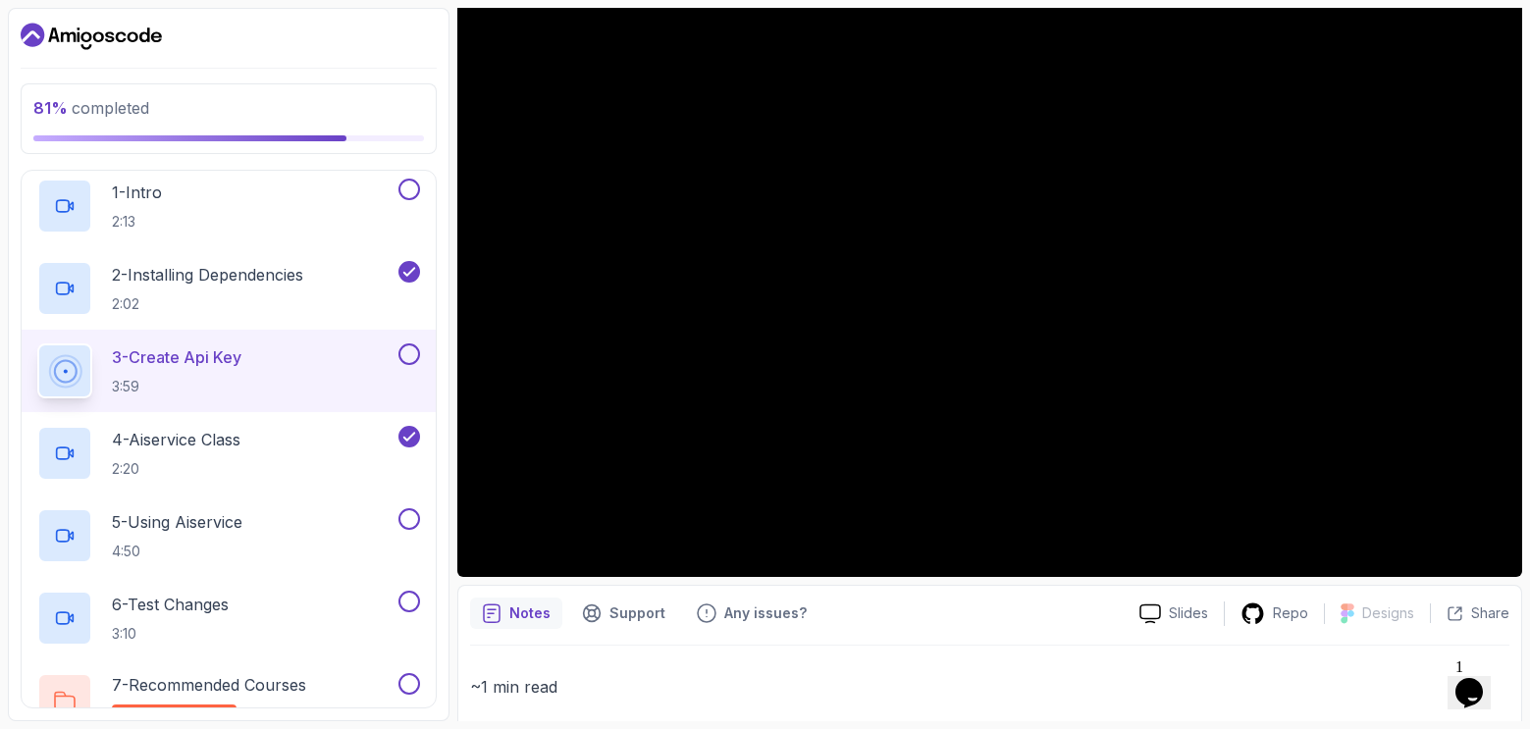
click at [406, 351] on button at bounding box center [409, 354] width 22 height 22
click at [412, 180] on div "1 - Intro 2:13" at bounding box center [229, 206] width 414 height 82
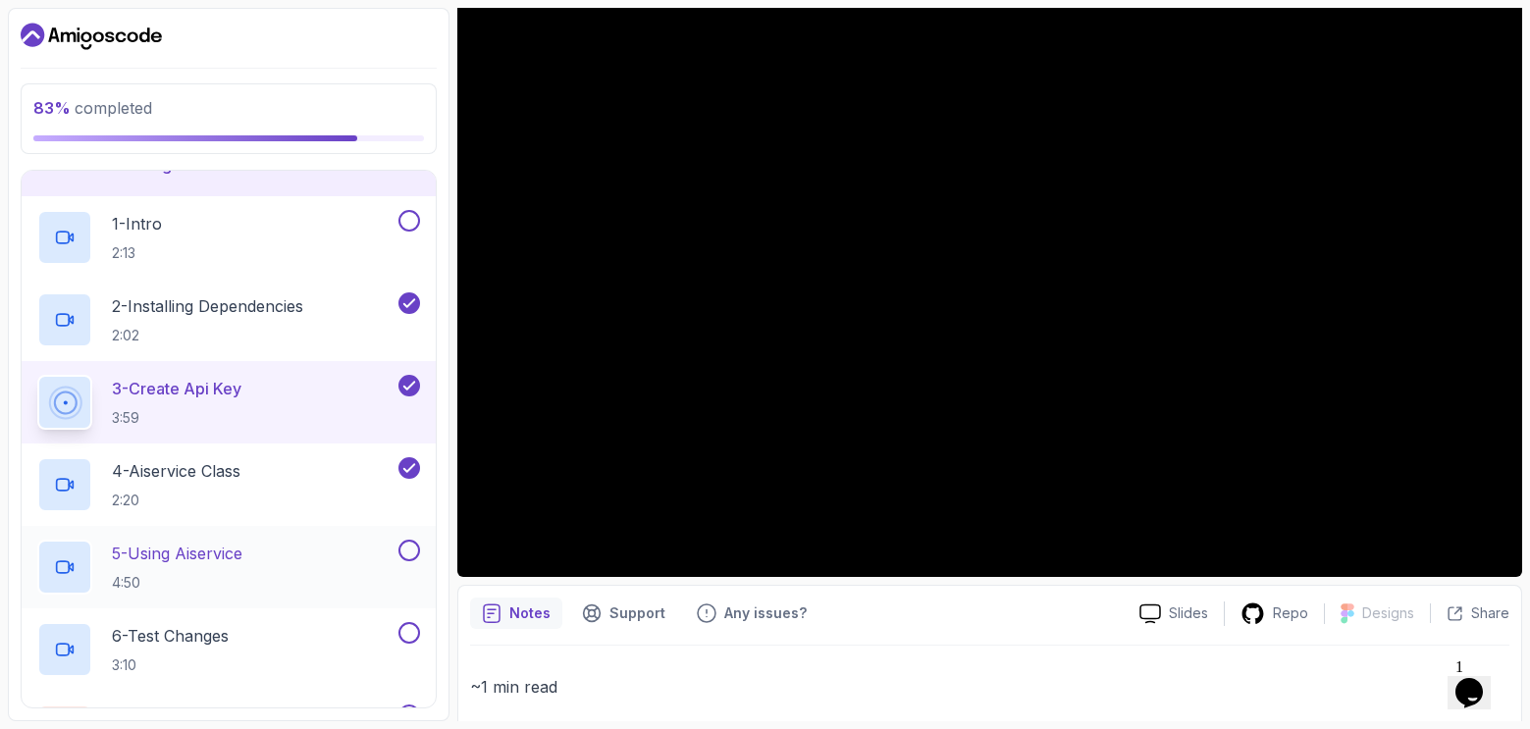
scroll to position [608, 0]
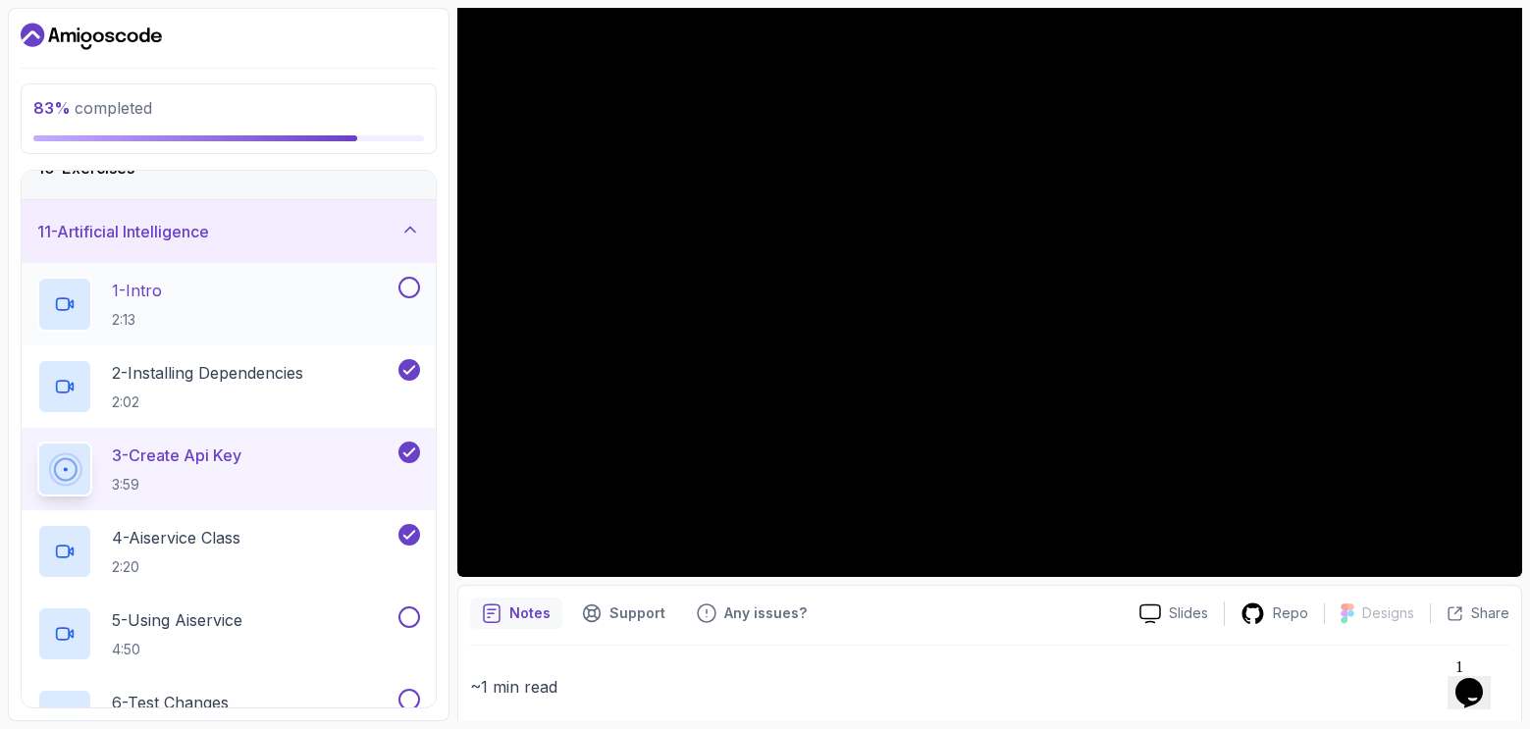
click at [407, 287] on button at bounding box center [409, 288] width 22 height 22
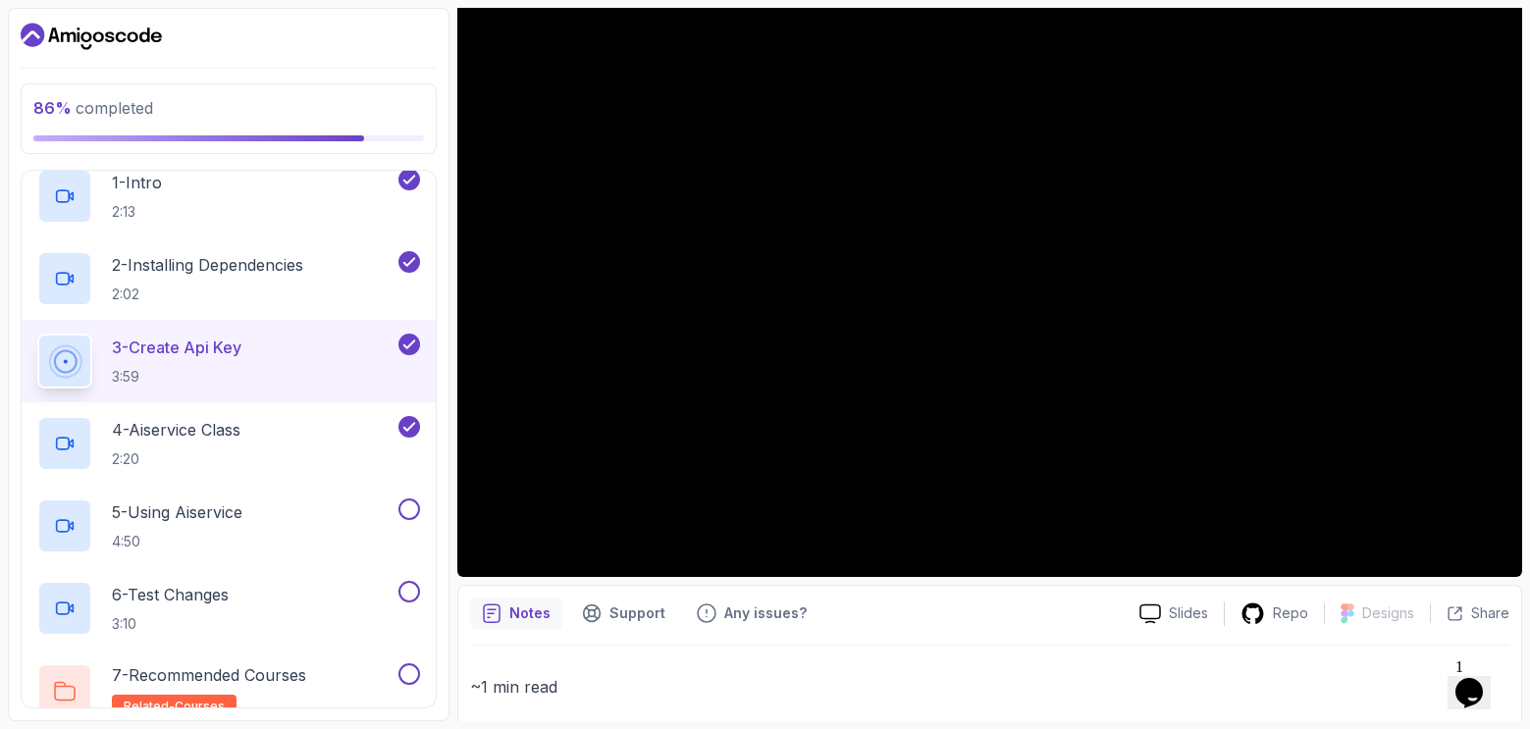
scroll to position [805, 0]
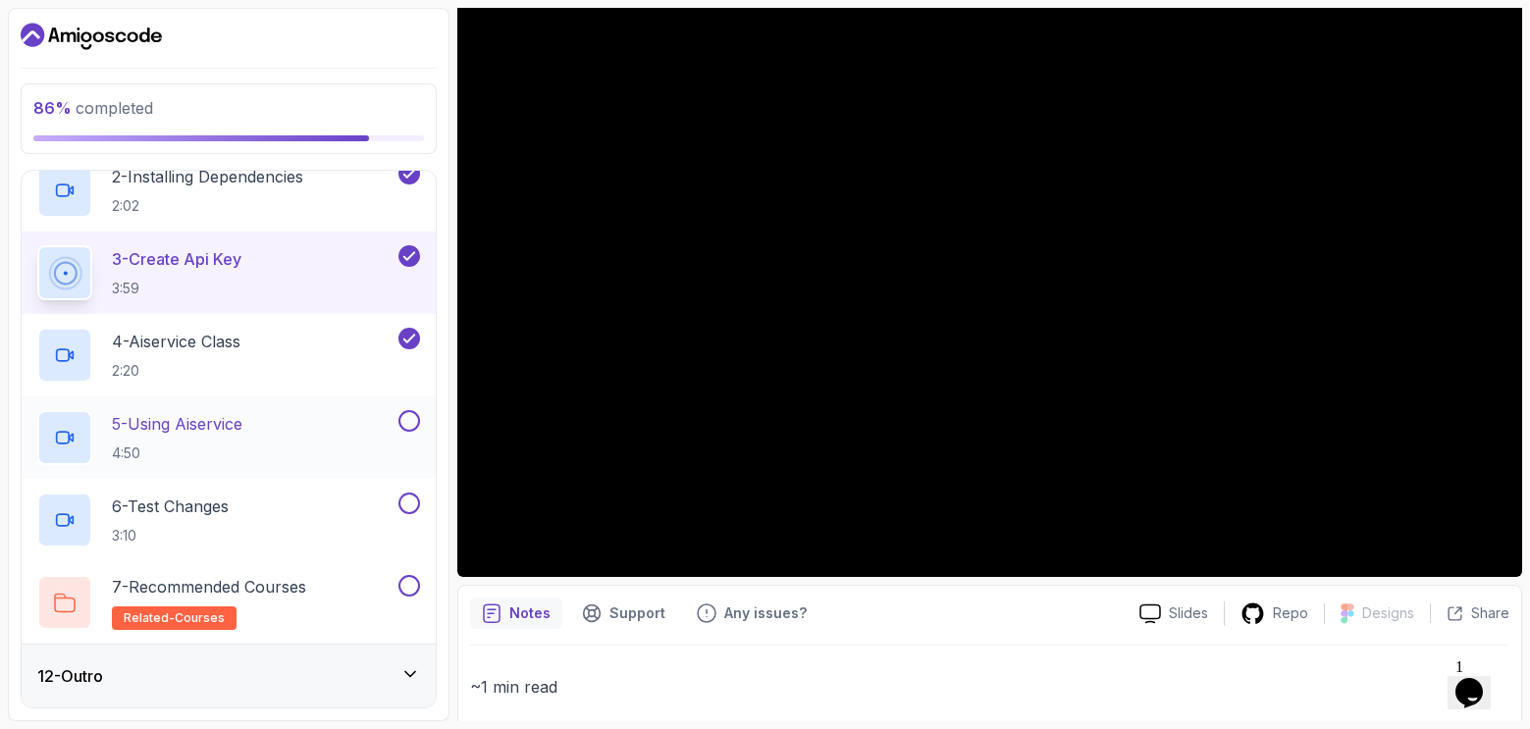
click at [409, 420] on button at bounding box center [409, 421] width 22 height 22
click at [406, 500] on button at bounding box center [409, 504] width 22 height 22
click at [412, 586] on button at bounding box center [409, 586] width 22 height 22
click at [407, 646] on div "12 - Outro" at bounding box center [229, 676] width 414 height 63
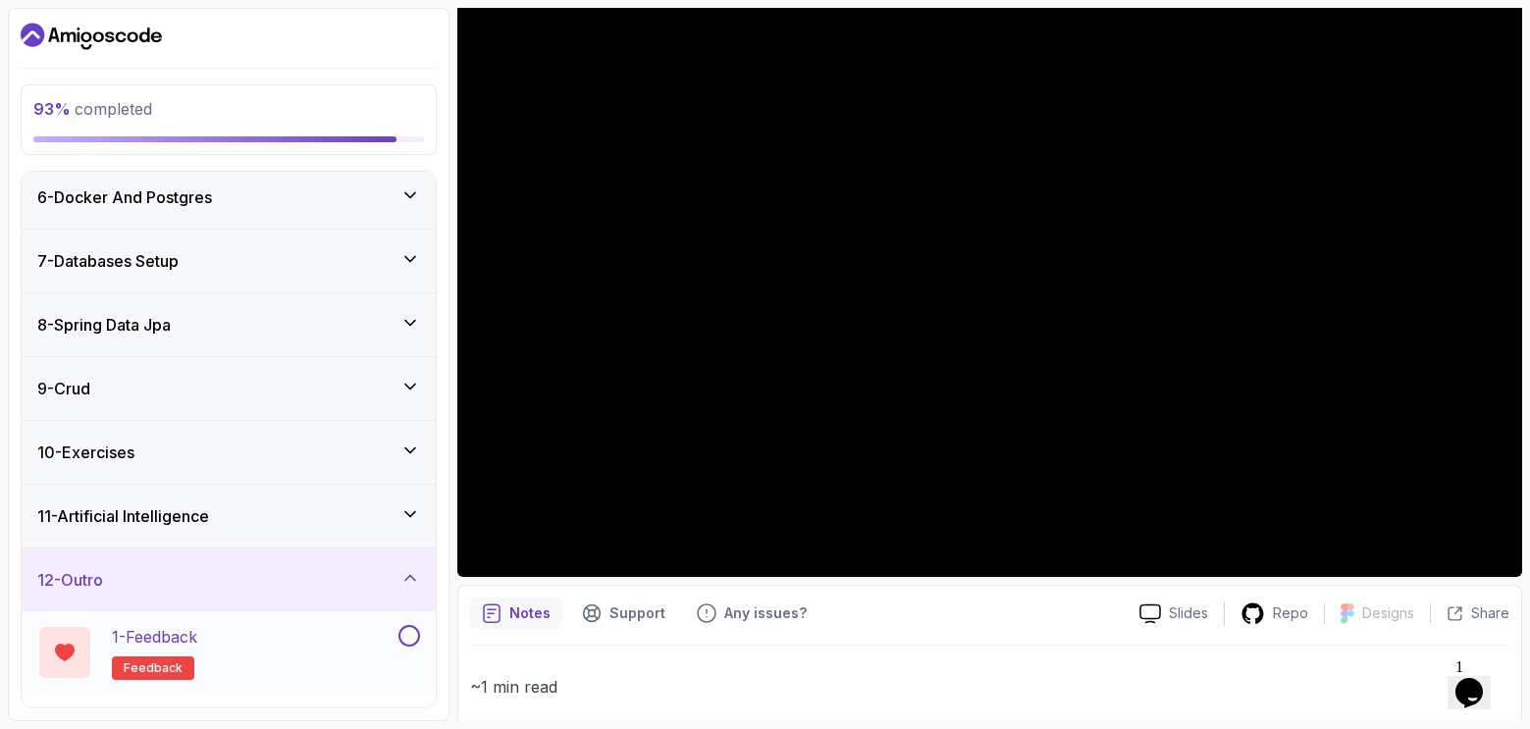
scroll to position [393, 0]
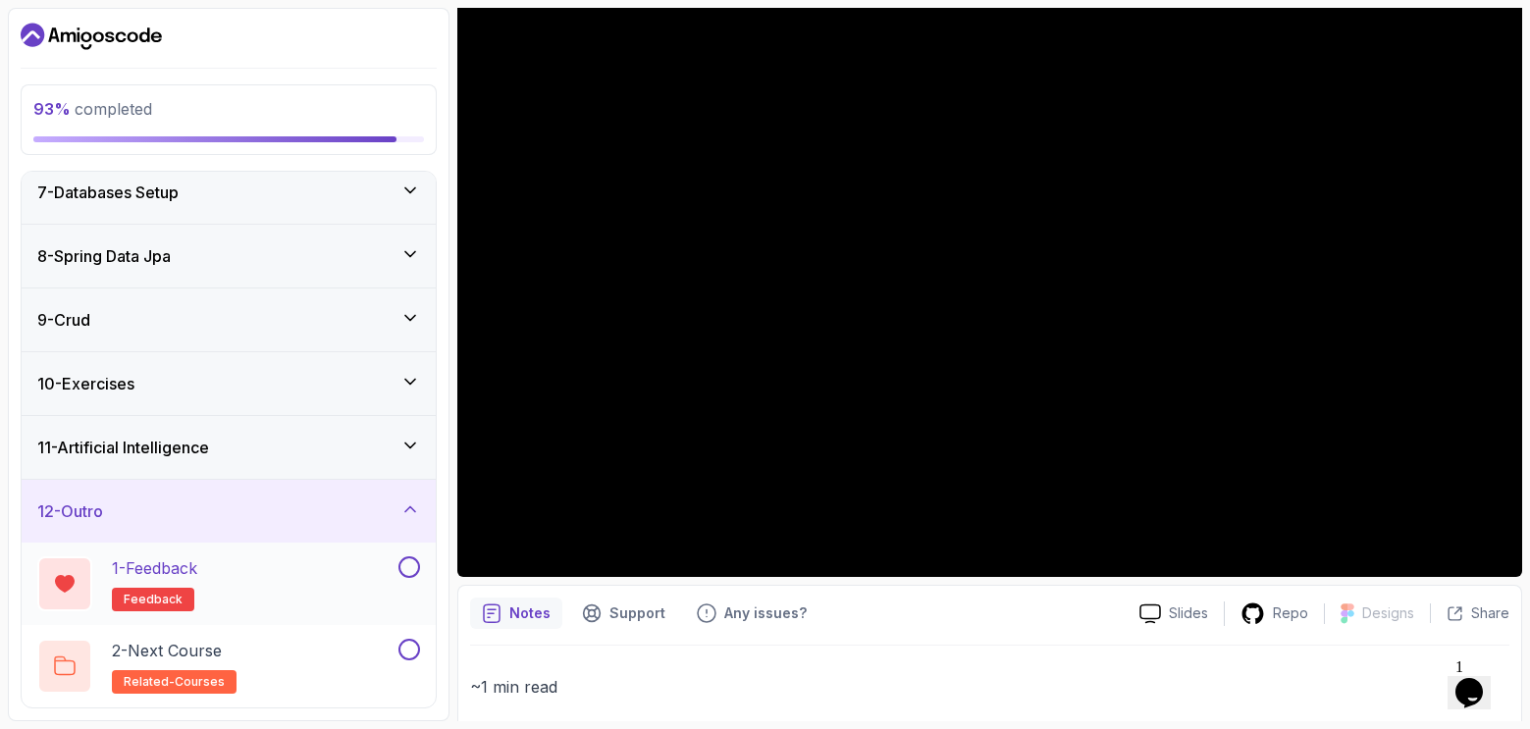
click at [408, 567] on button at bounding box center [409, 567] width 22 height 22
click at [405, 650] on button at bounding box center [409, 650] width 22 height 22
click at [342, 580] on div "1 - Feedback feedback" at bounding box center [215, 583] width 357 height 55
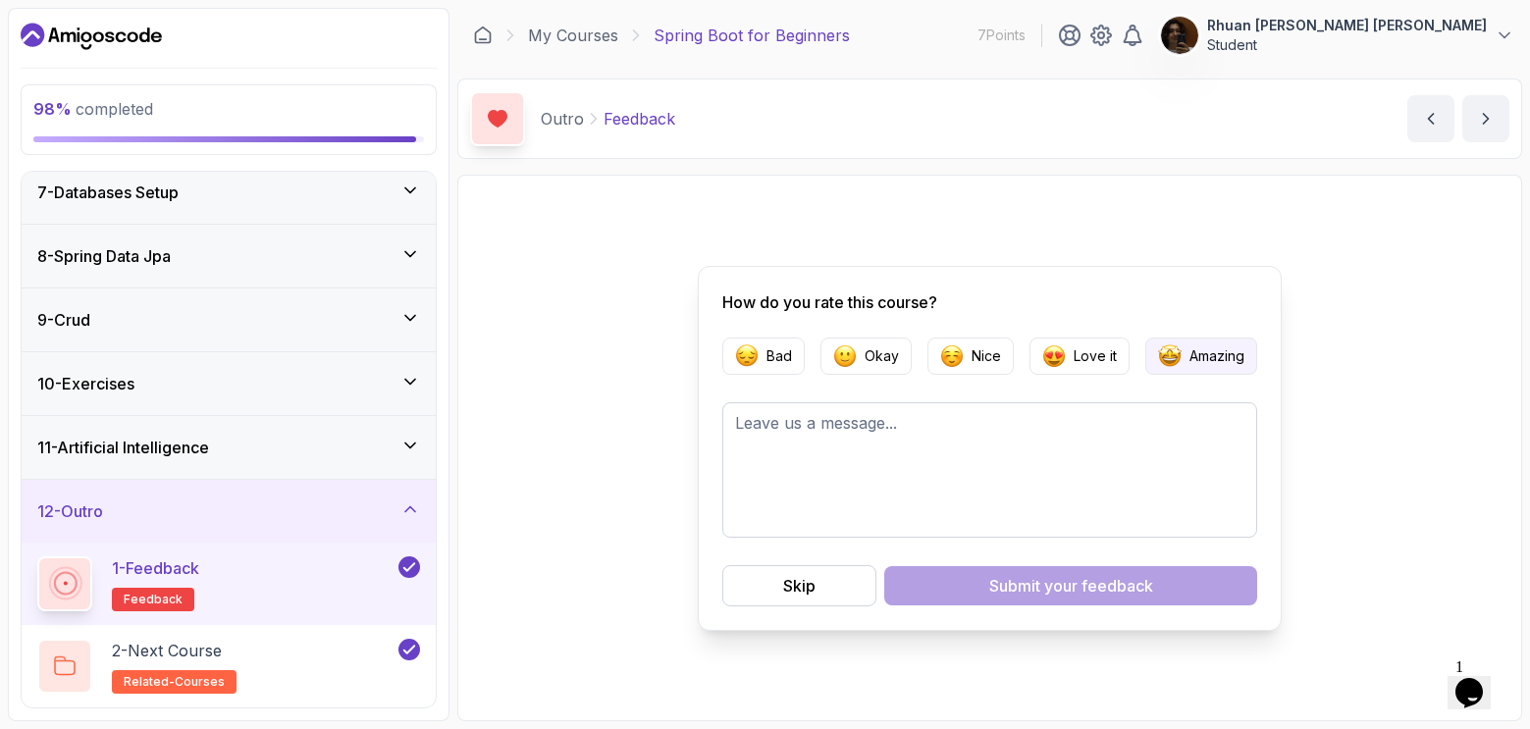
click at [1195, 366] on button "Amazing" at bounding box center [1201, 356] width 112 height 37
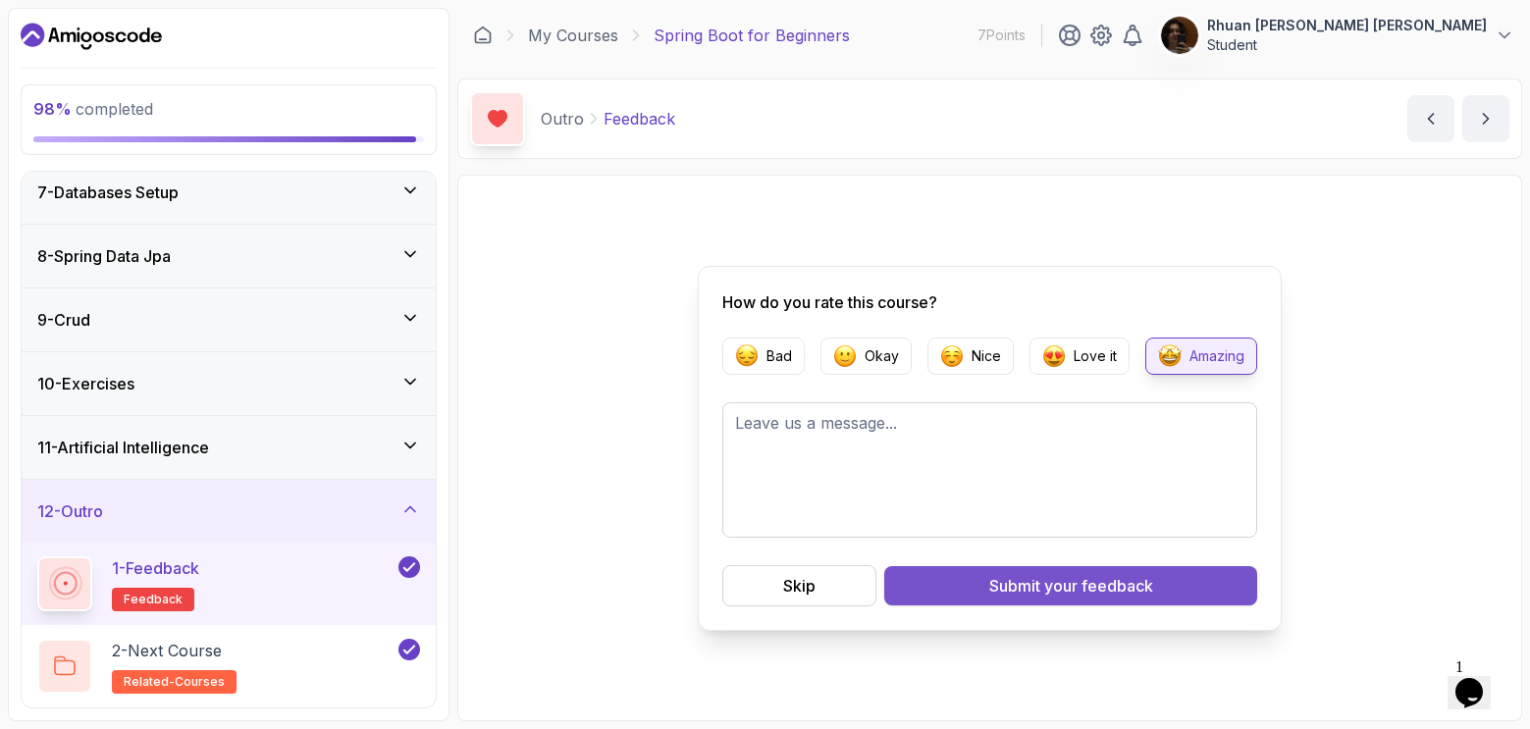
click at [1087, 592] on span "your feedback" at bounding box center [1098, 586] width 109 height 24
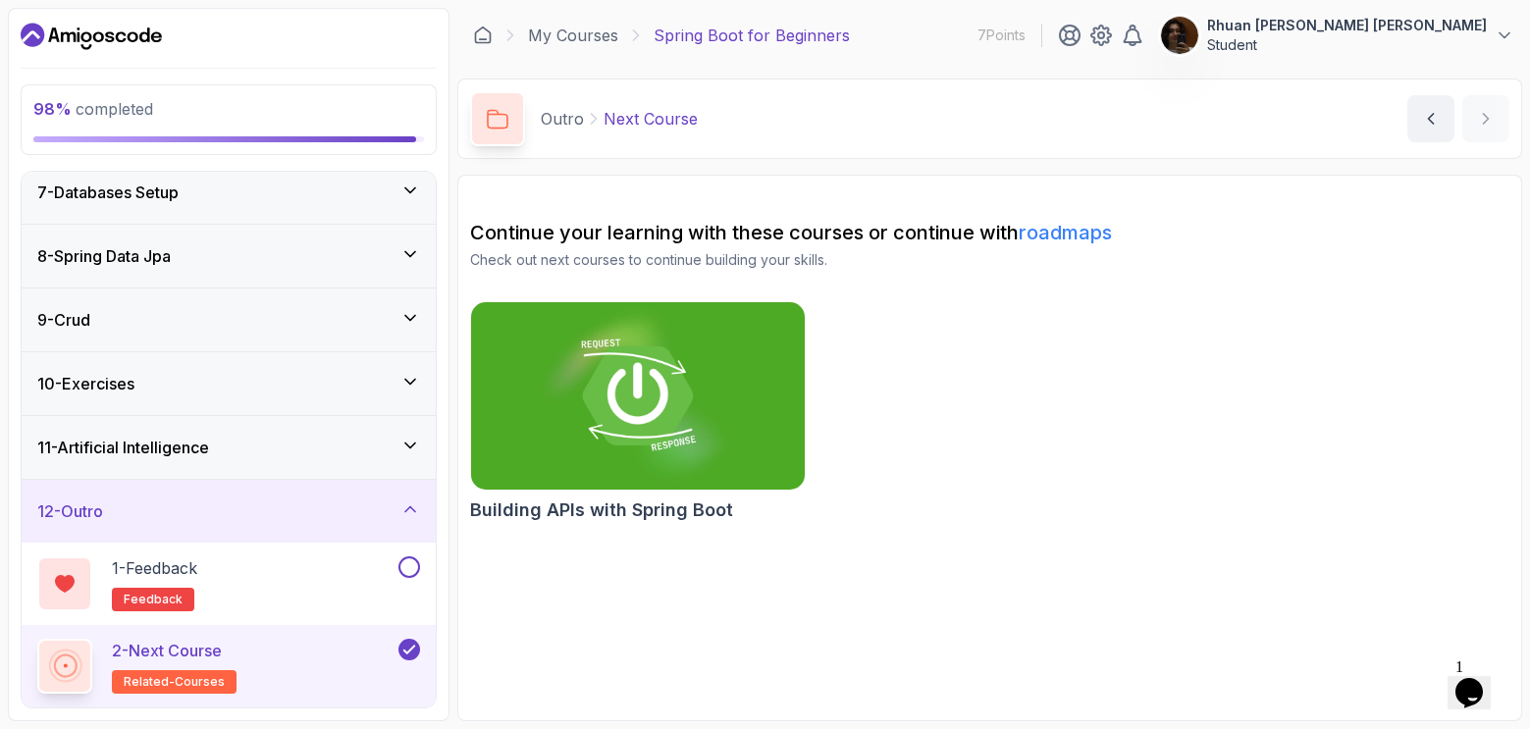
click at [1199, 18] on div at bounding box center [1179, 35] width 39 height 39
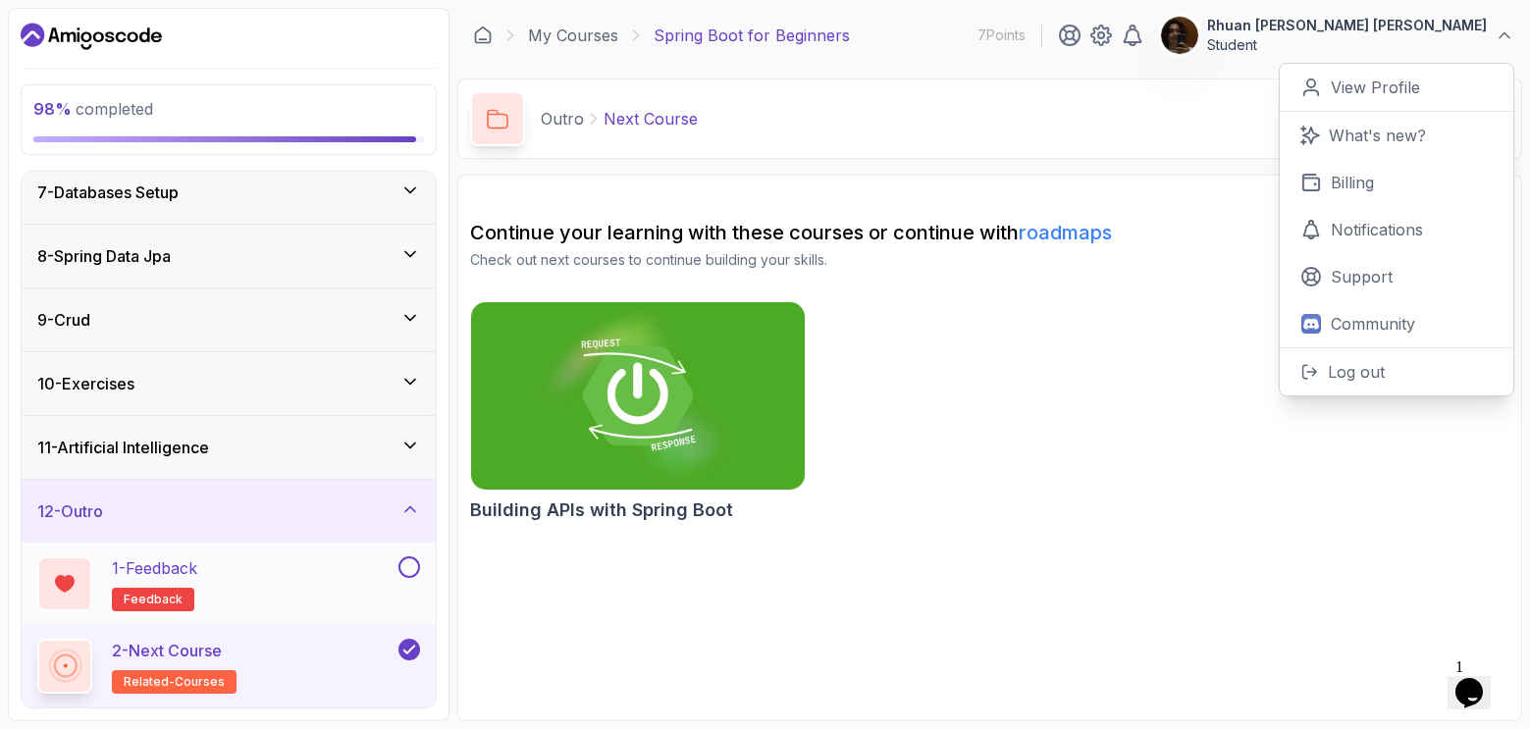
click at [419, 571] on button at bounding box center [409, 567] width 22 height 22
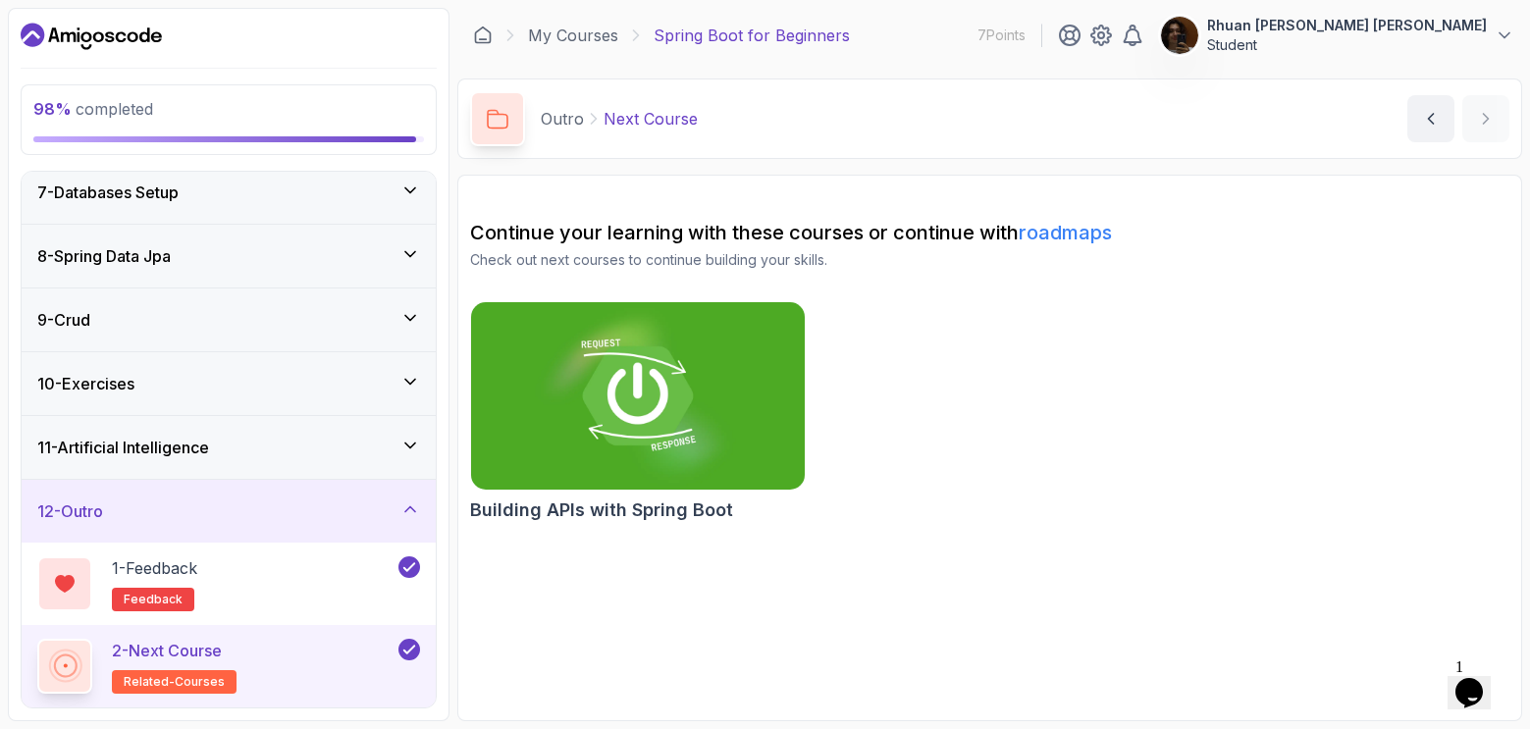
click at [411, 500] on icon at bounding box center [410, 509] width 20 height 20
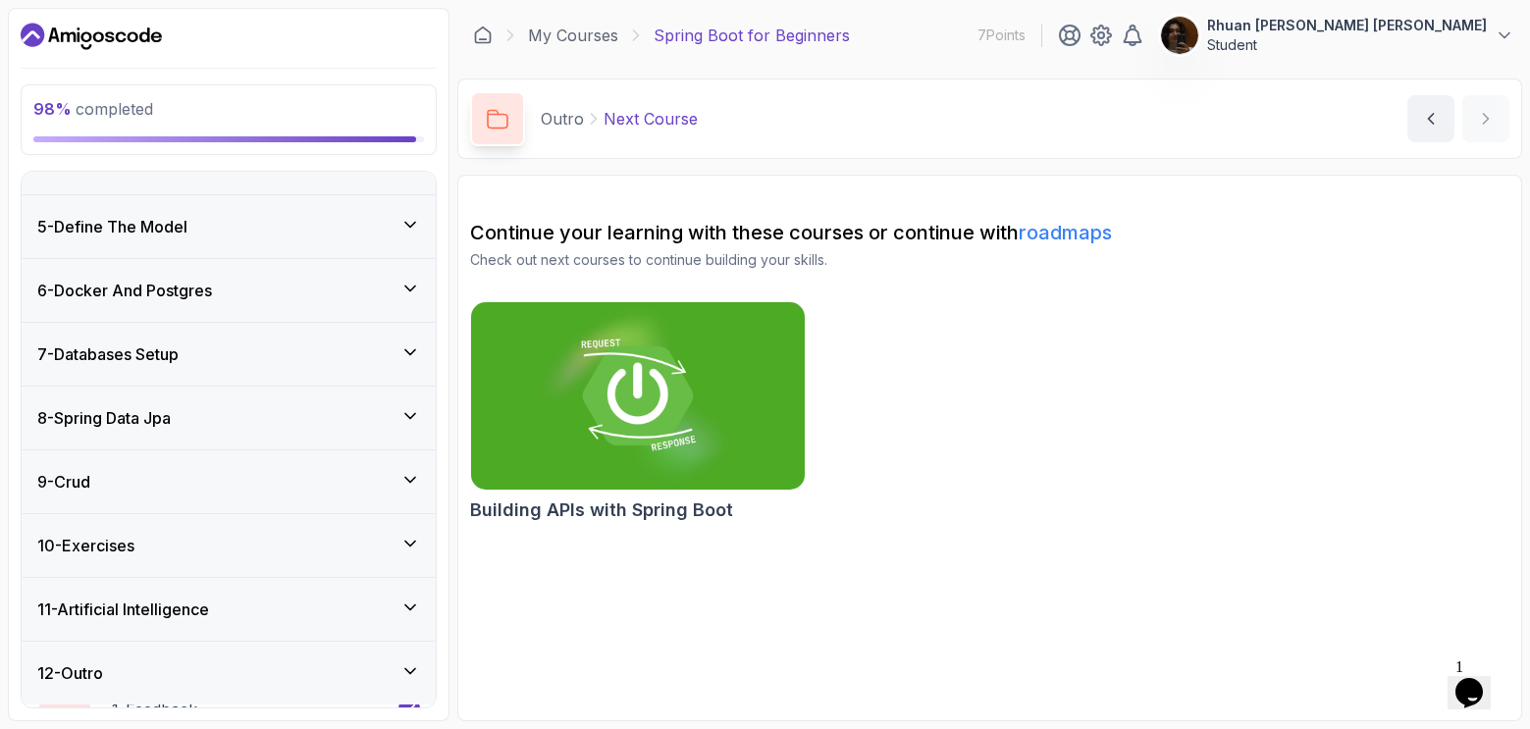
scroll to position [229, 0]
click at [380, 621] on div "11 - Artificial Intelligence" at bounding box center [228, 613] width 383 height 24
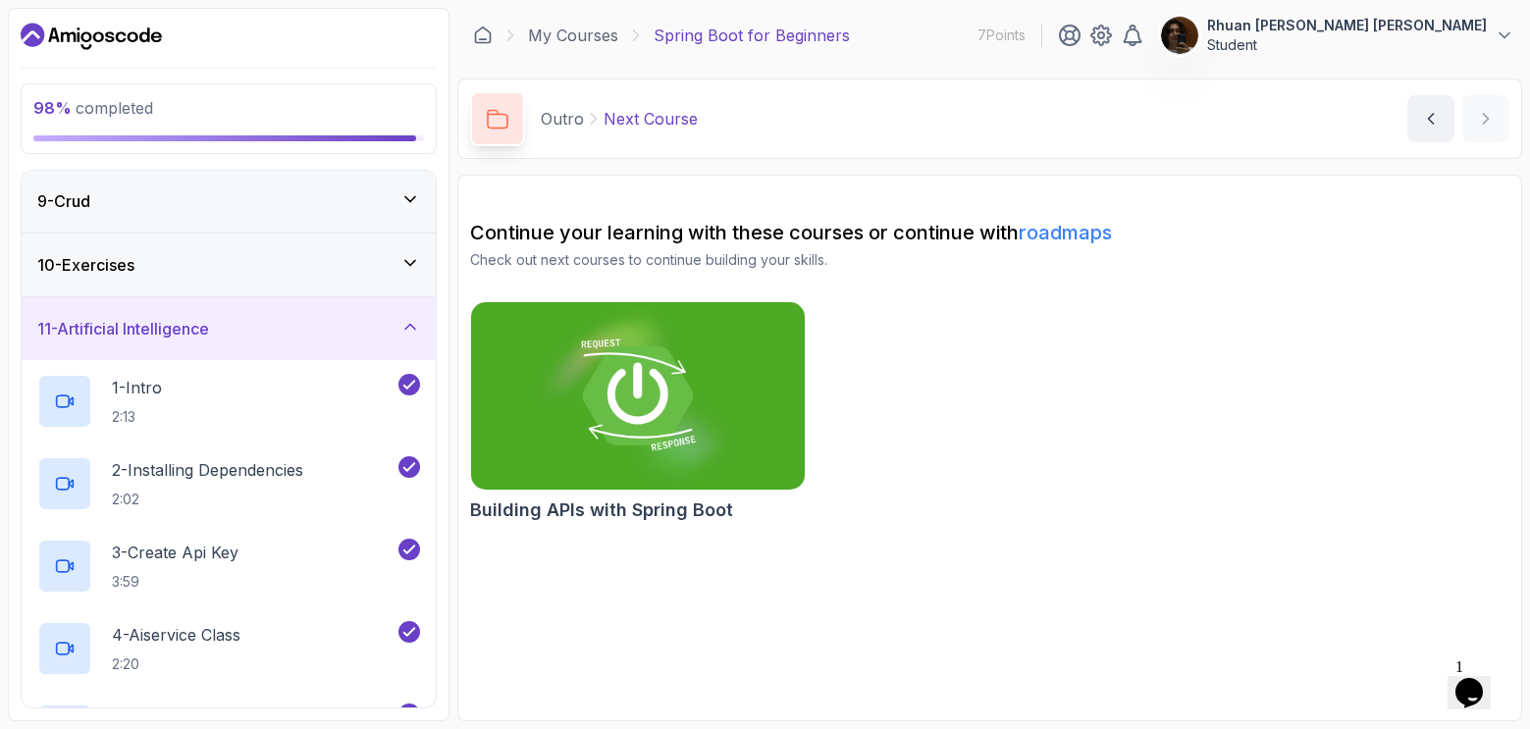
scroll to position [510, 0]
click at [241, 129] on div "98 % completed" at bounding box center [228, 118] width 391 height 45
click at [53, 81] on div "98 % completed 1 - Intro 2 - Intro To Spring And Spring Boot 3 - Environment Se…" at bounding box center [229, 364] width 442 height 713
click at [1199, 53] on img at bounding box center [1179, 35] width 39 height 39
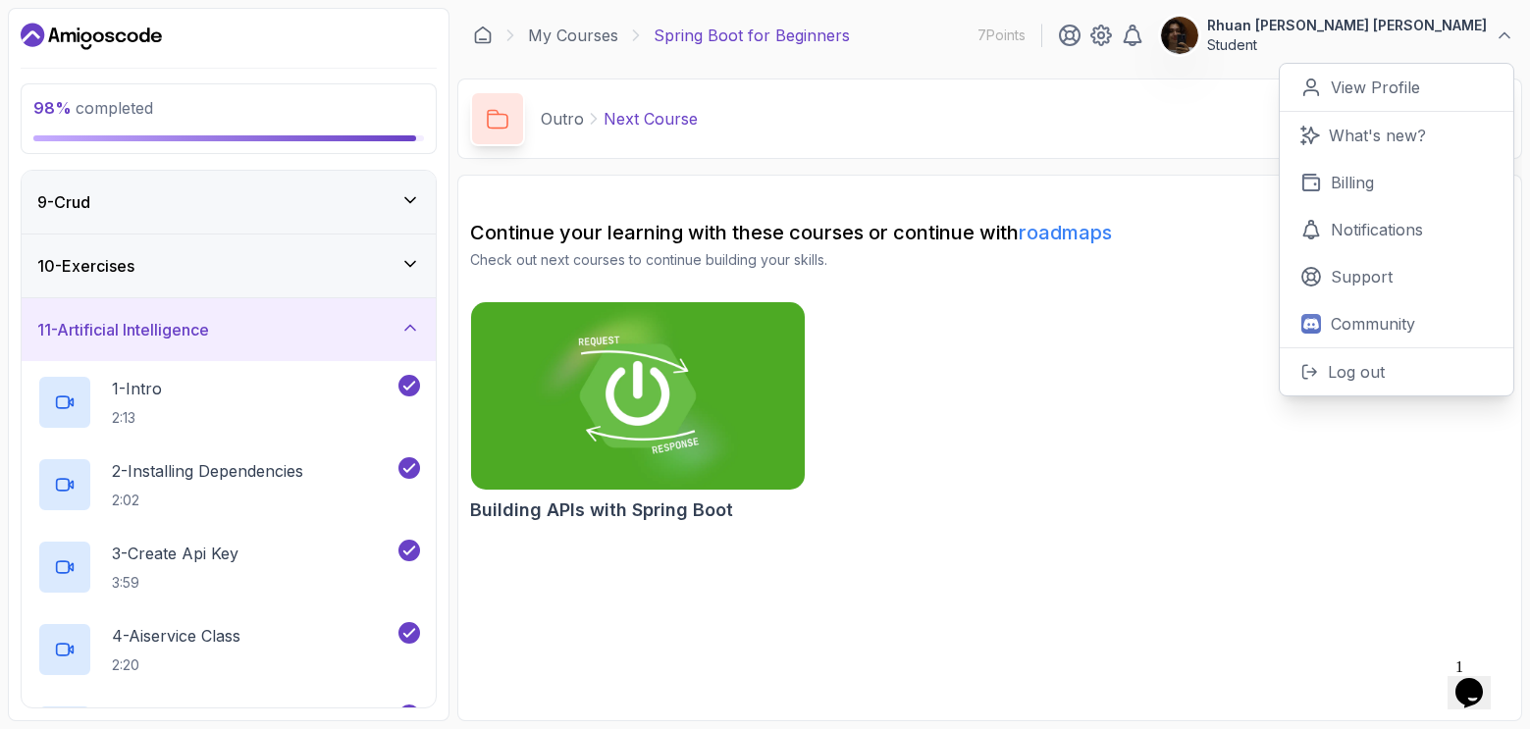
click at [734, 394] on img at bounding box center [637, 395] width 350 height 196
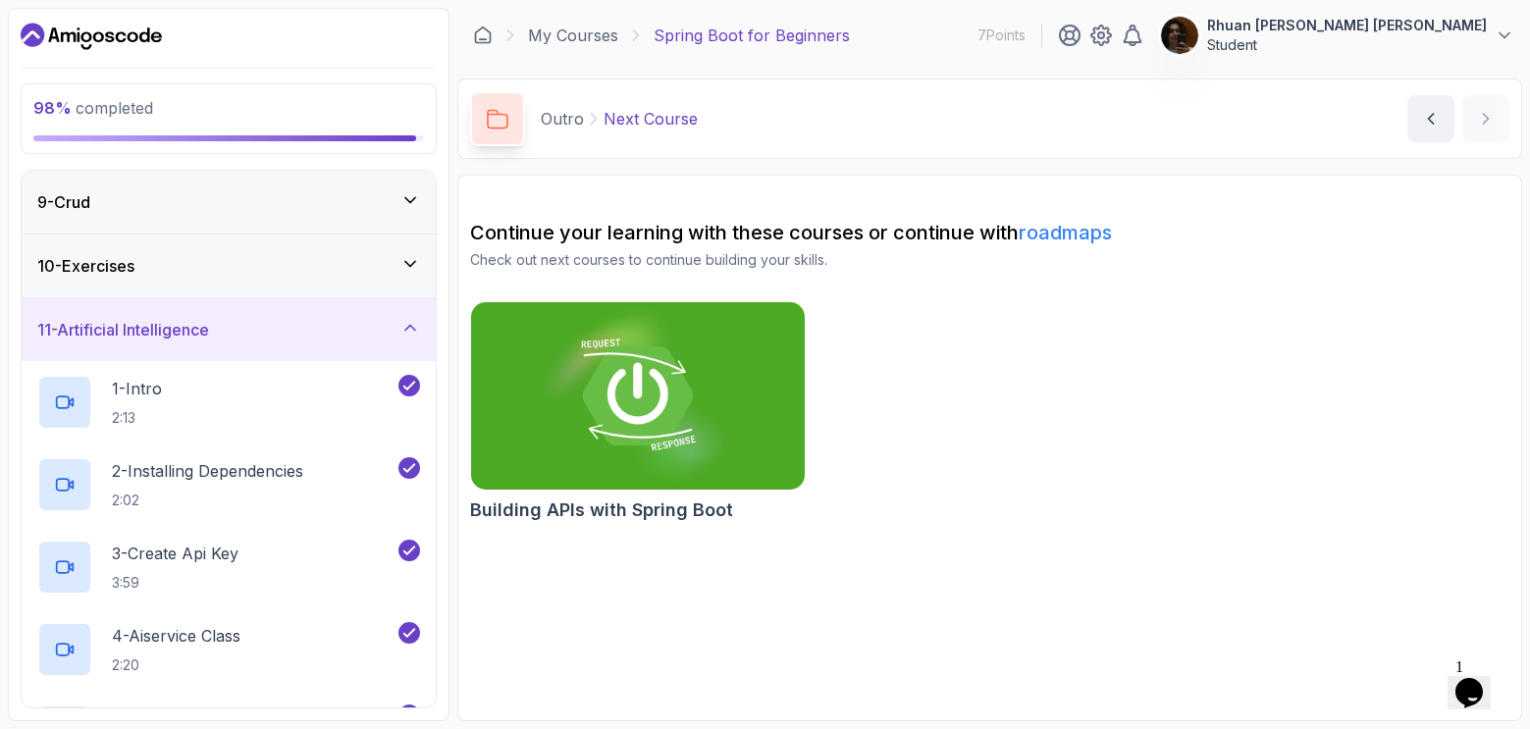
click at [1296, 32] on p "Rhuan Andrey de Andrade Boni" at bounding box center [1347, 26] width 280 height 20
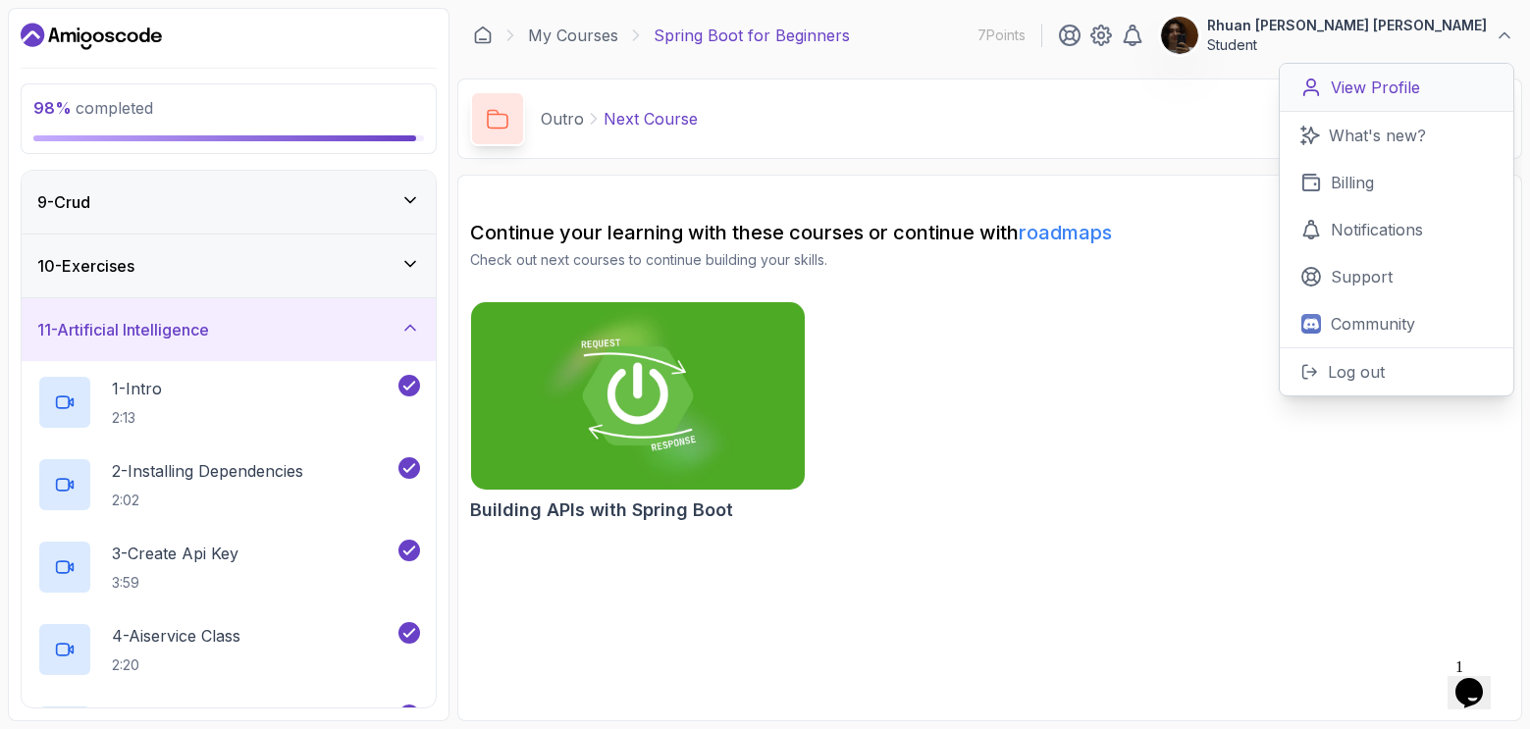
click at [1375, 79] on p "View Profile" at bounding box center [1375, 88] width 89 height 24
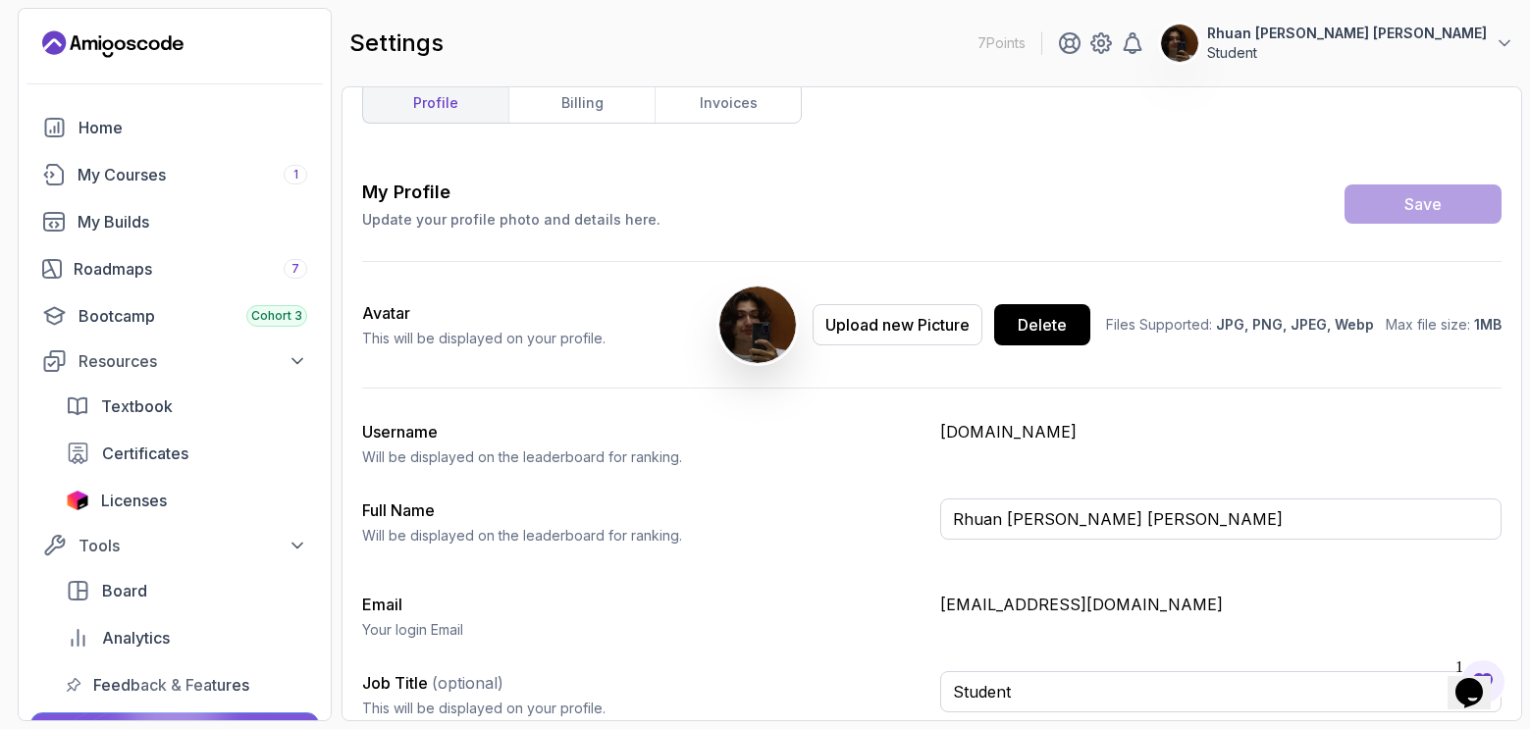
scroll to position [38, 0]
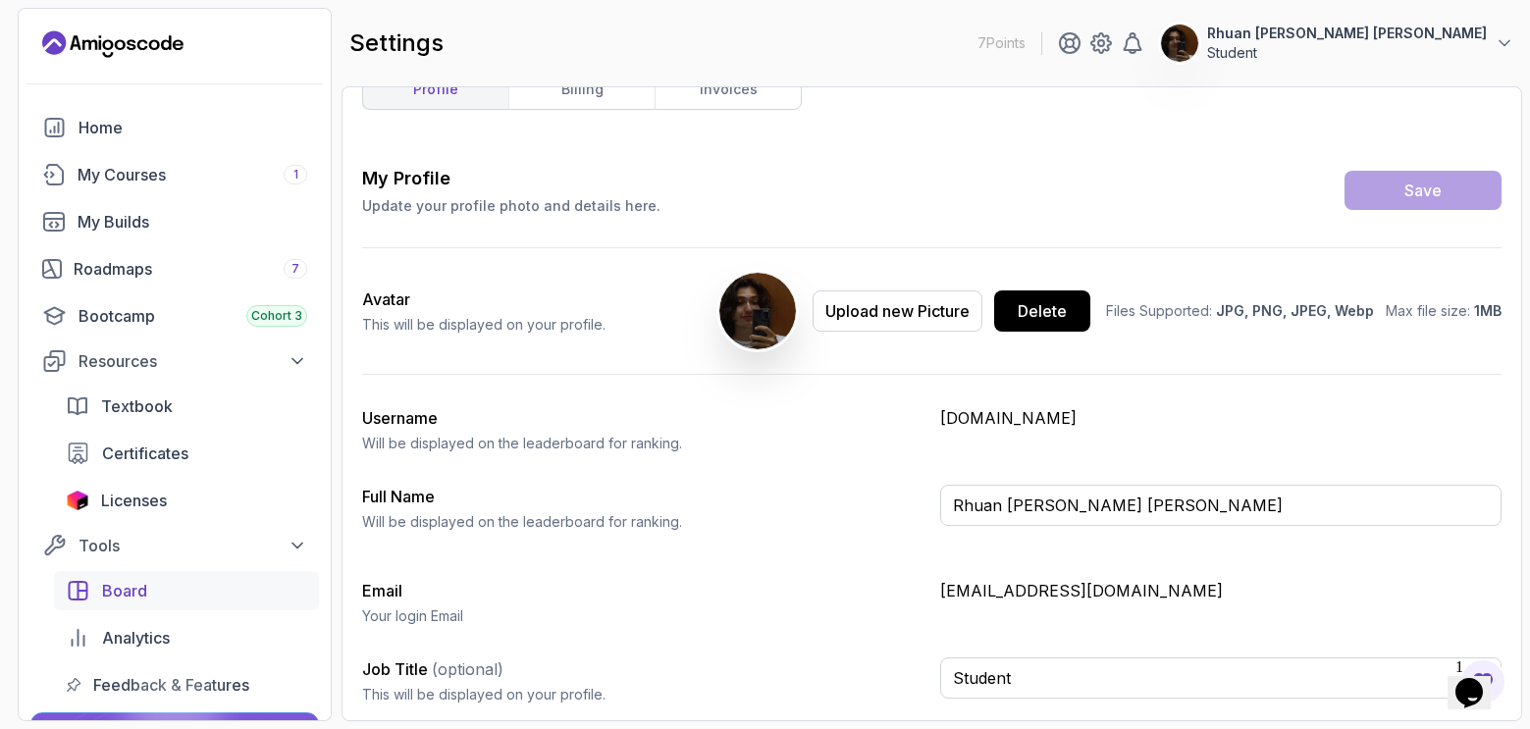
click at [137, 581] on span "Board" at bounding box center [124, 591] width 45 height 24
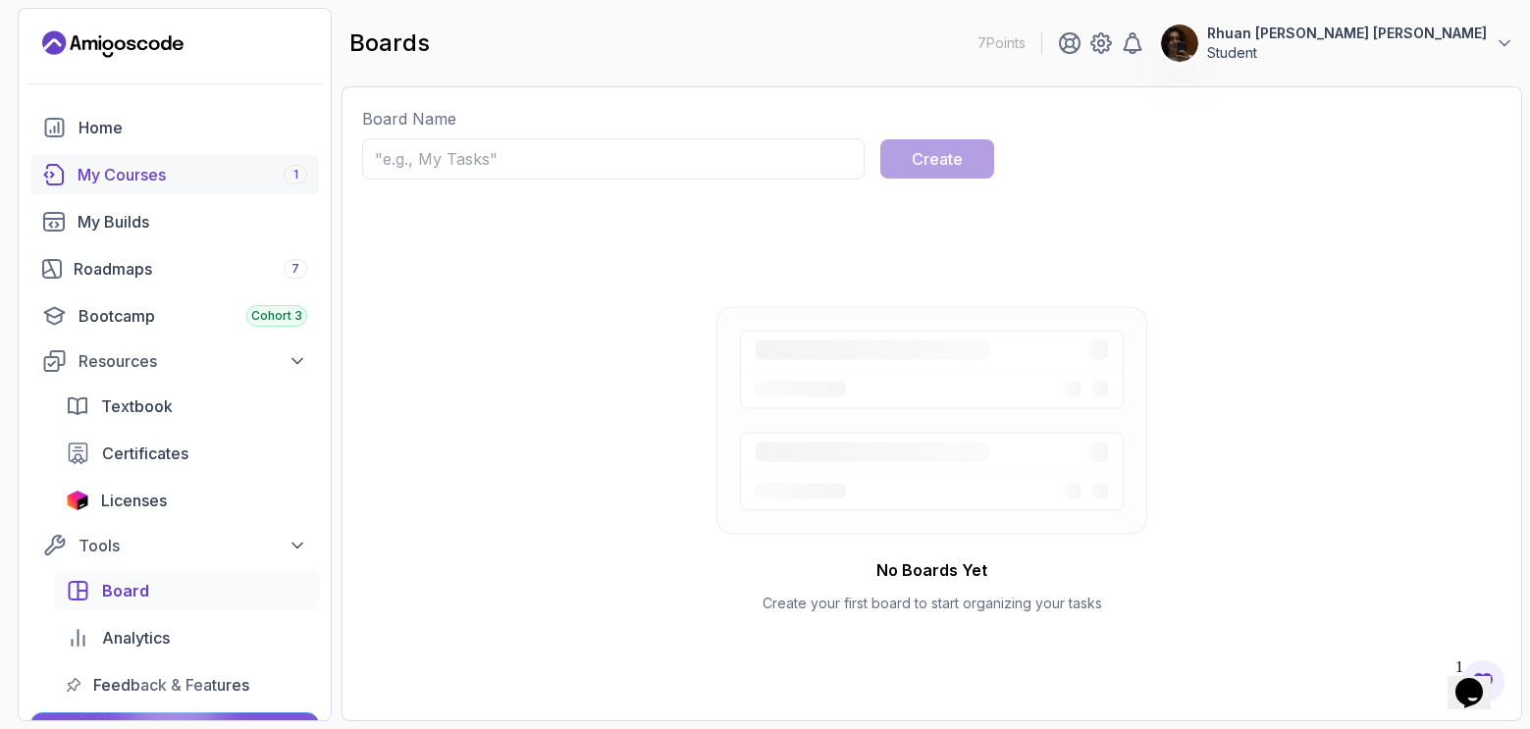
click at [135, 177] on div "My Courses 1" at bounding box center [193, 175] width 230 height 24
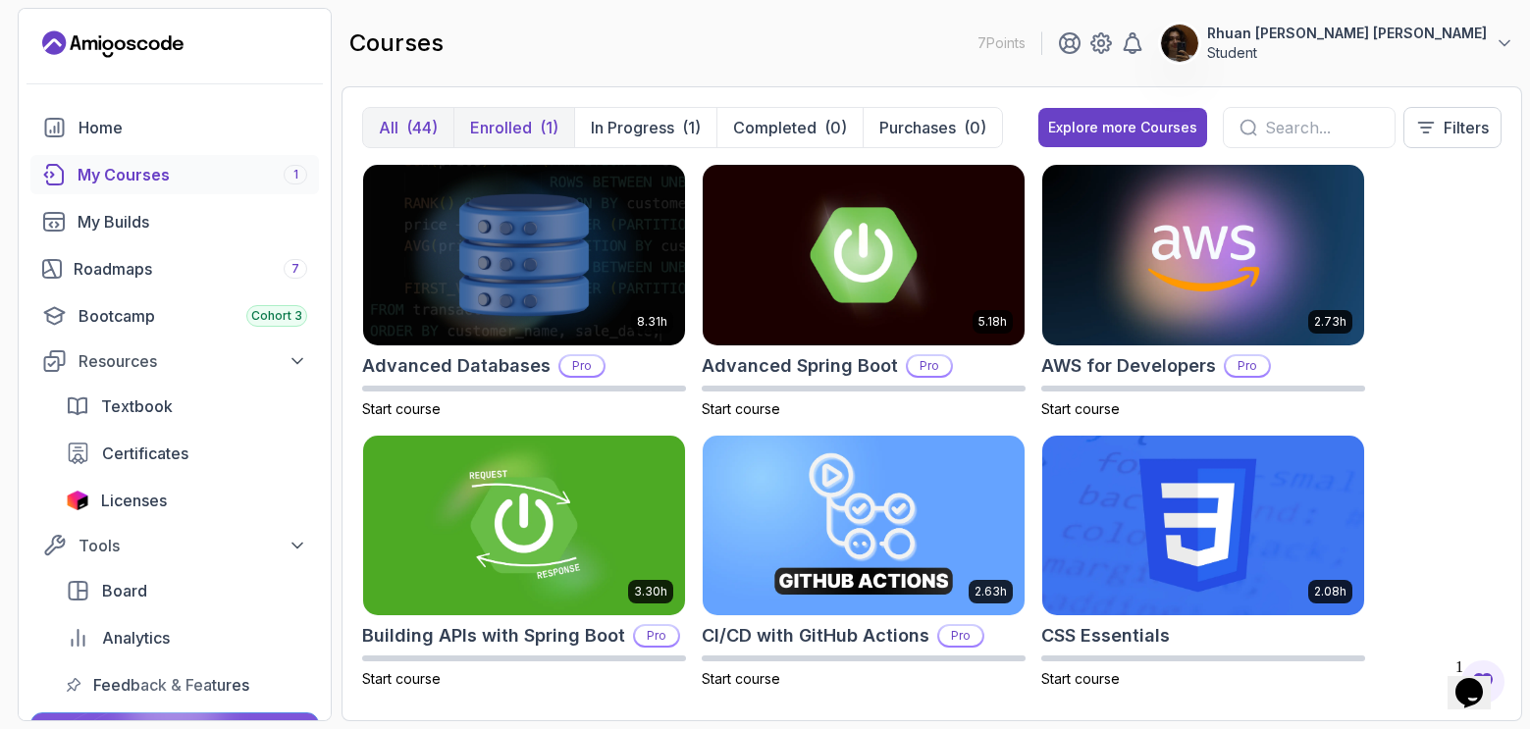
click at [540, 131] on div "(1)" at bounding box center [549, 128] width 19 height 24
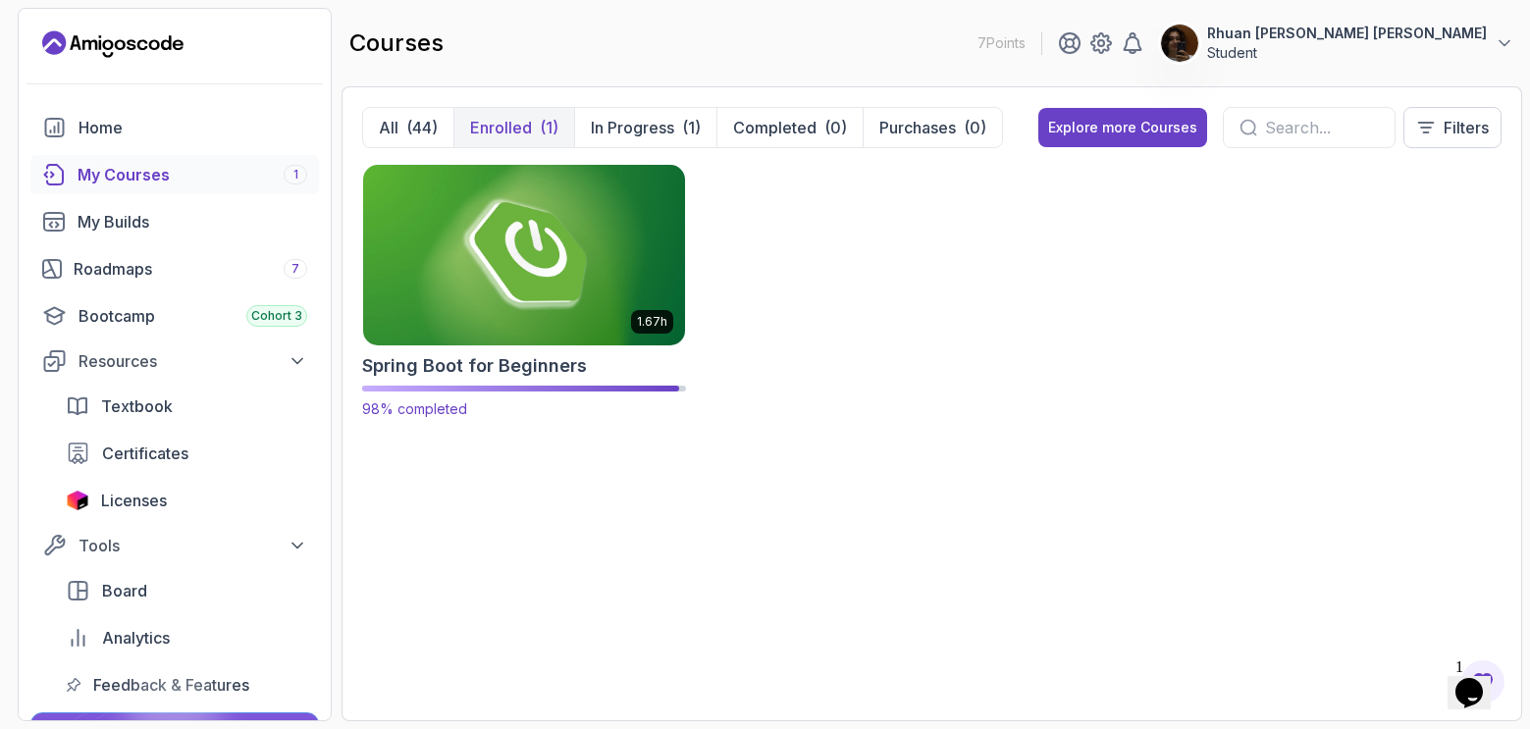
click at [603, 353] on div "Spring Boot for Beginners" at bounding box center [524, 365] width 324 height 27
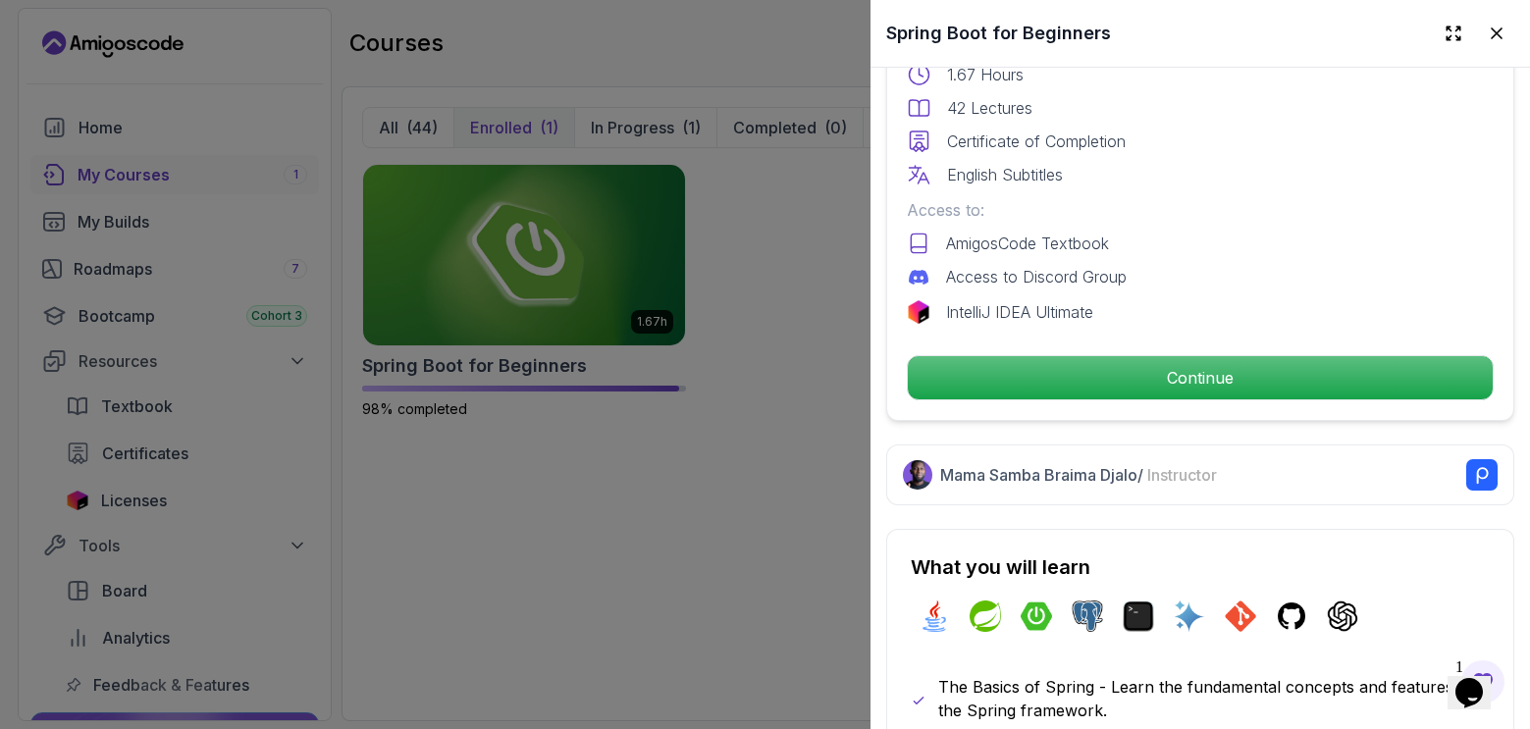
scroll to position [589, 0]
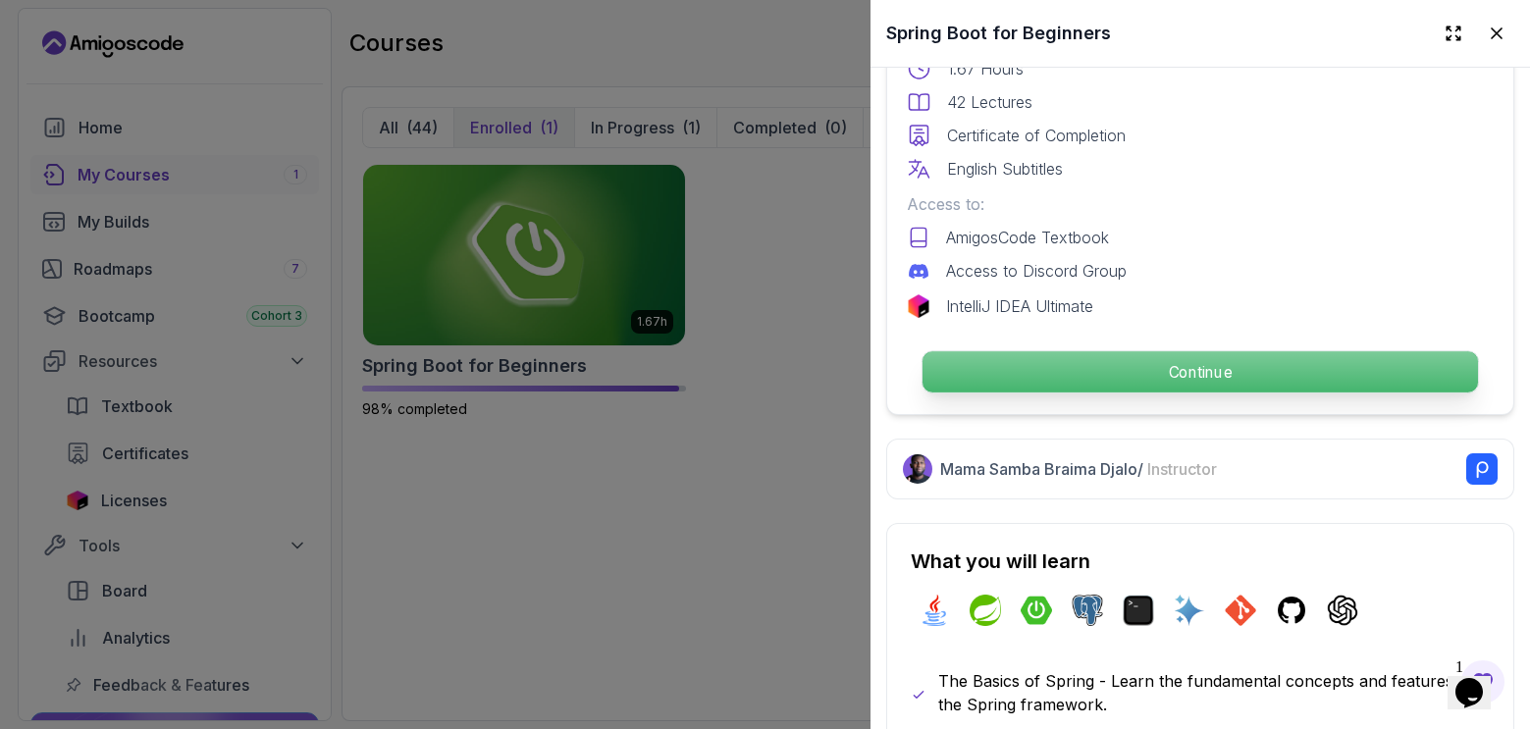
click at [1119, 369] on p "Continue" at bounding box center [1199, 371] width 555 height 41
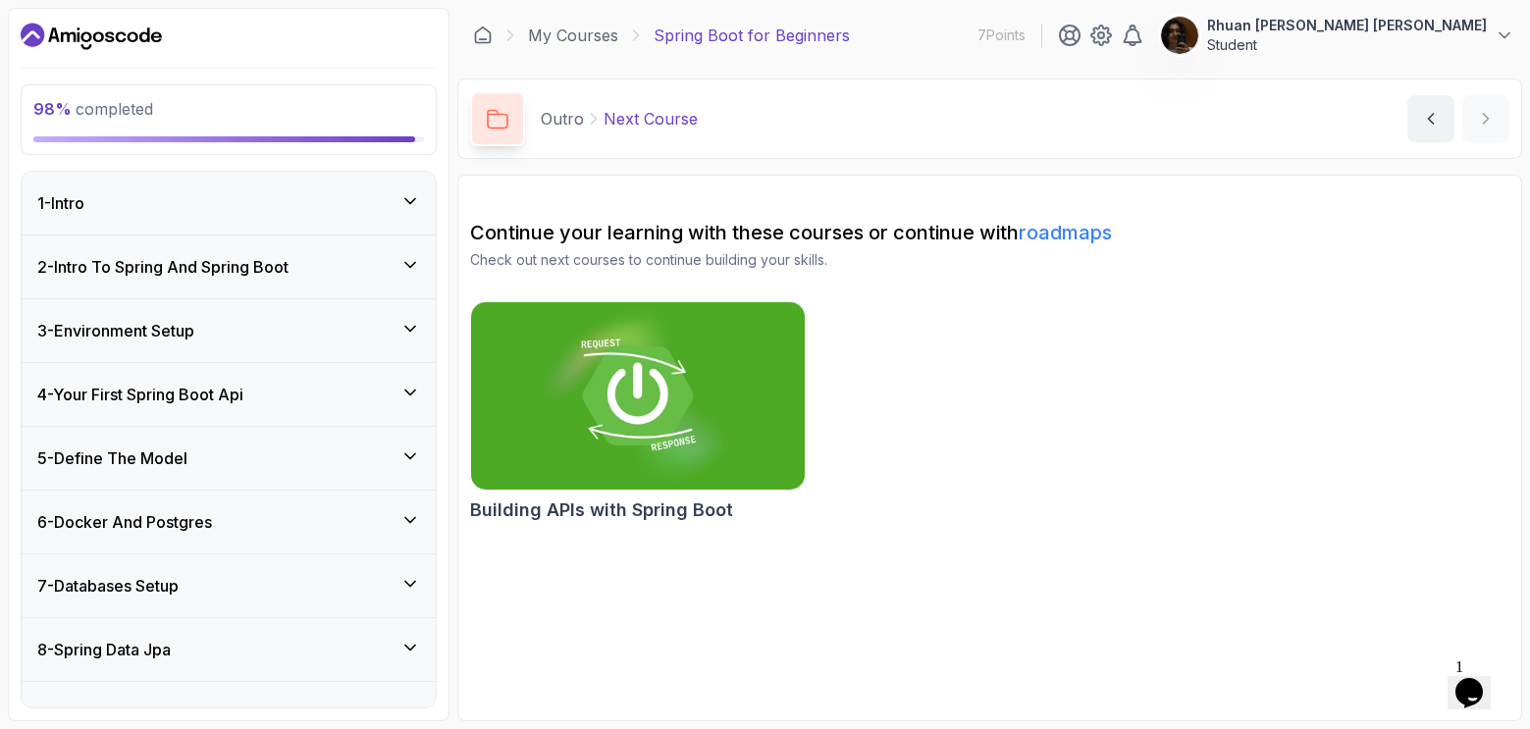
click at [330, 220] on div "1 - Intro" at bounding box center [229, 203] width 414 height 63
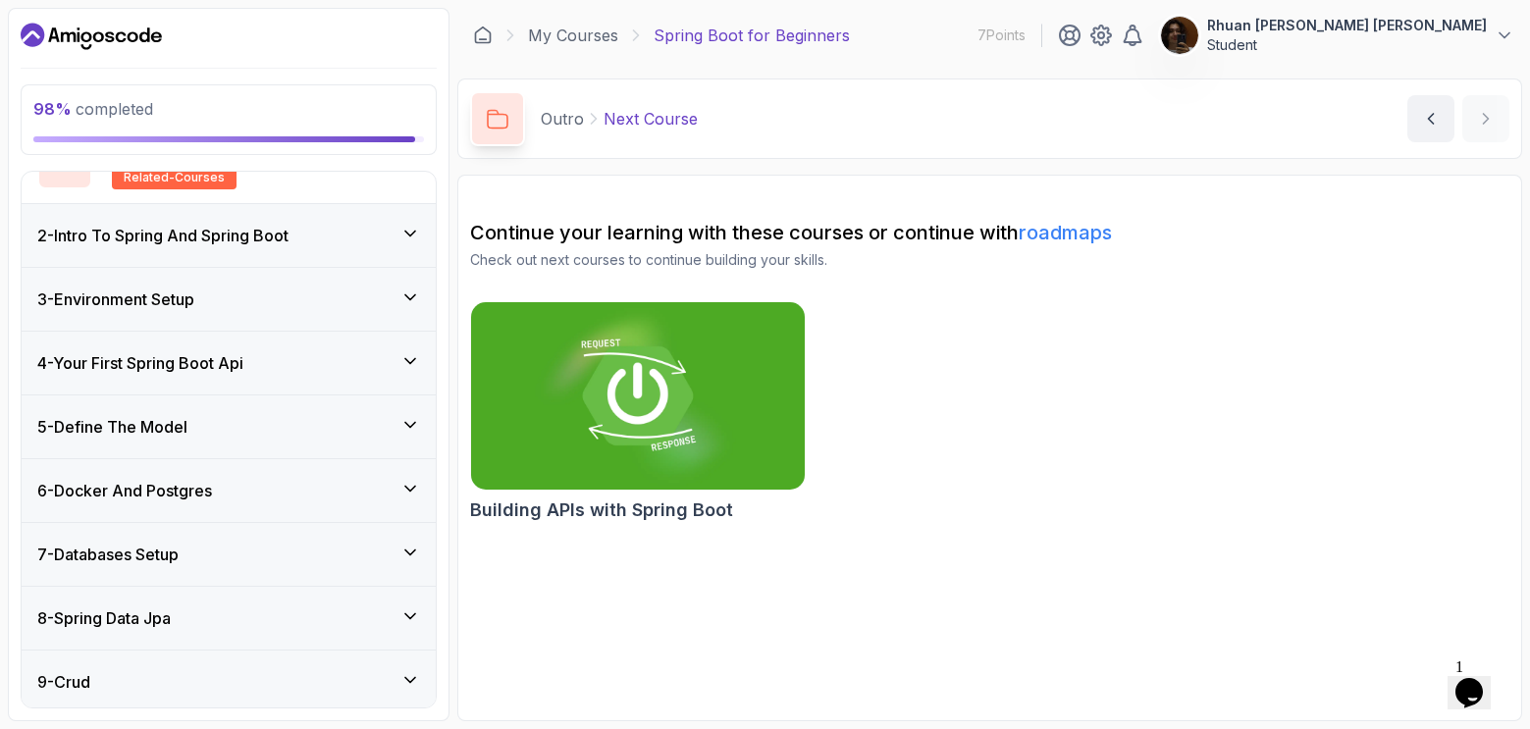
click at [284, 237] on h3 "2 - Intro To Spring And Spring Boot" at bounding box center [162, 236] width 251 height 24
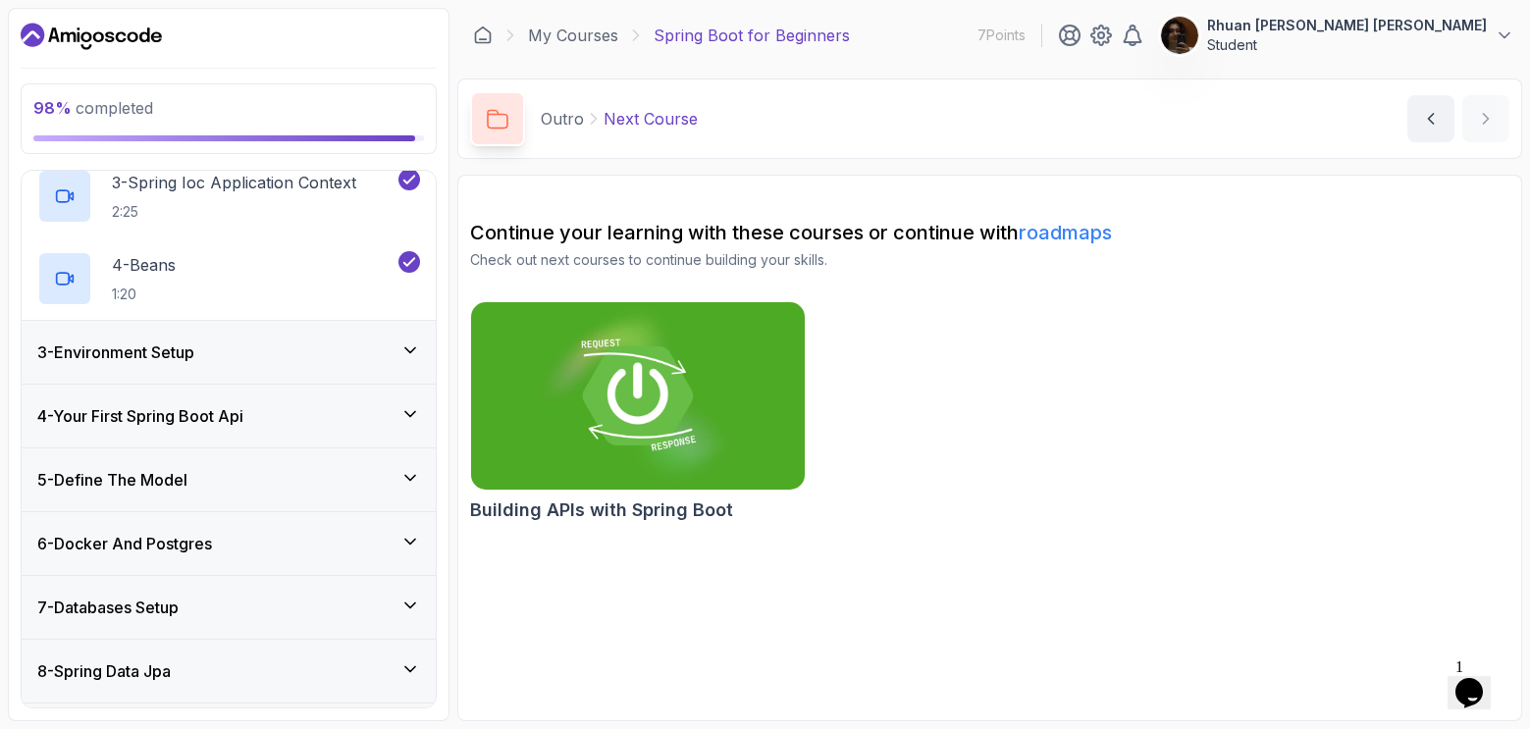
click at [255, 358] on div "3 - Environment Setup" at bounding box center [228, 353] width 383 height 24
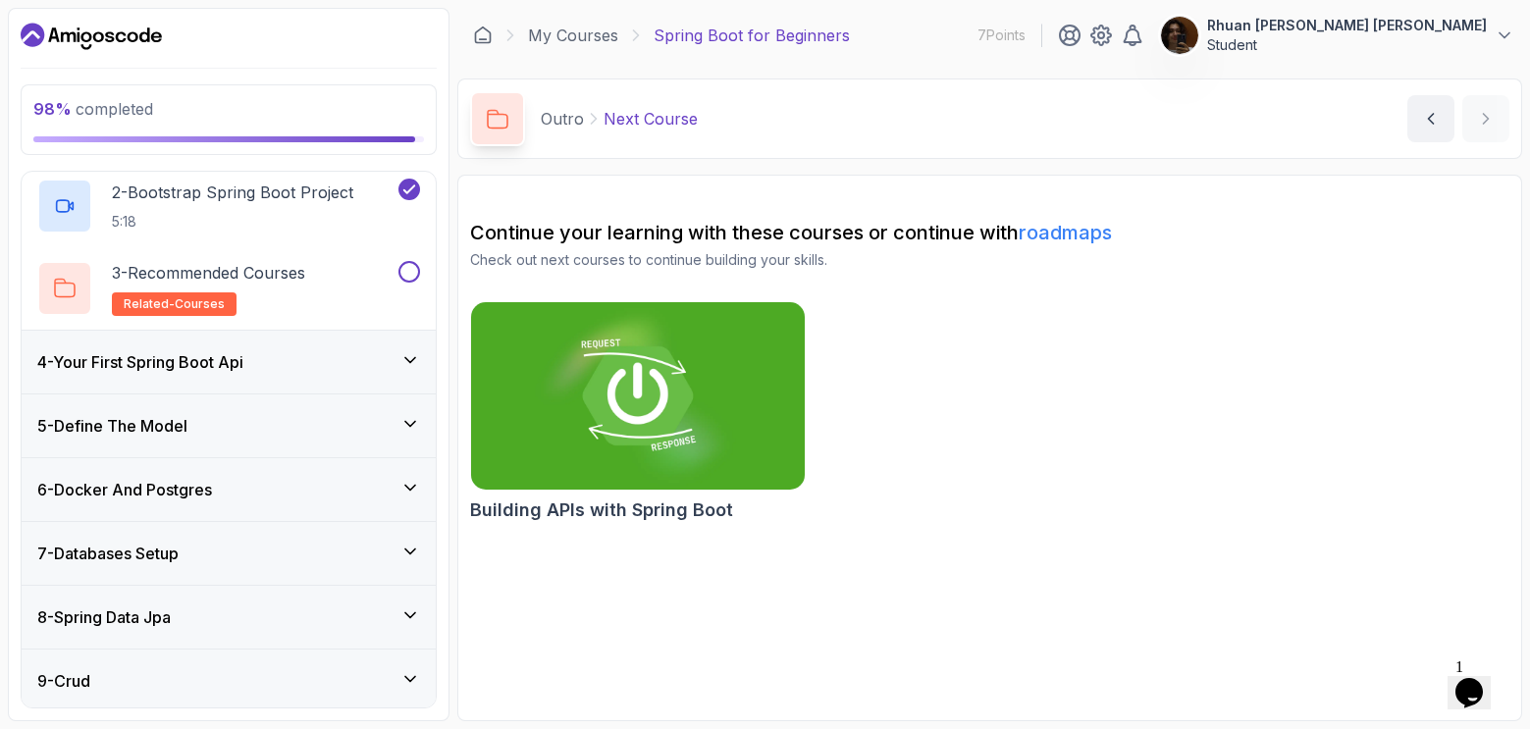
click at [263, 382] on div "4 - Your First Spring Boot Api" at bounding box center [229, 362] width 414 height 63
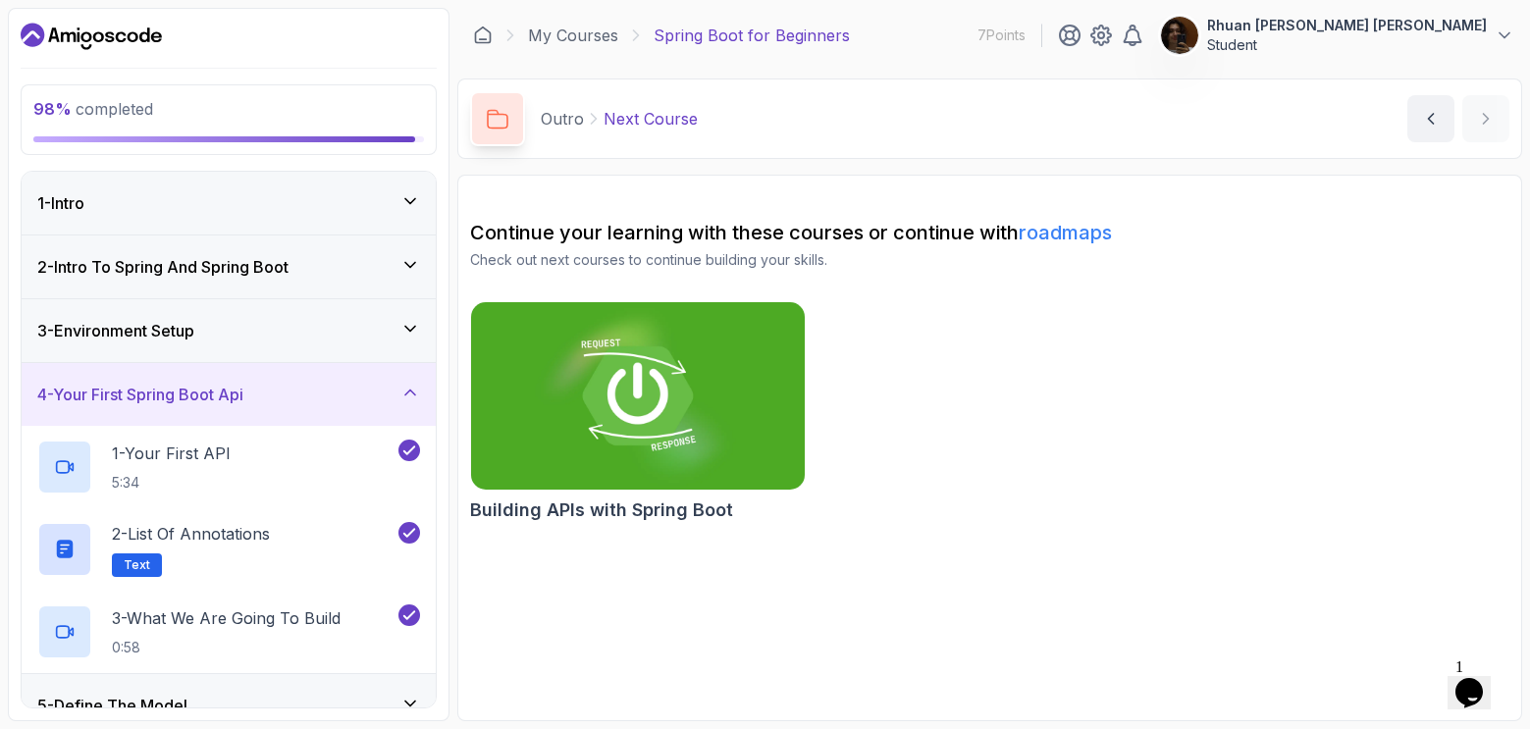
click at [229, 345] on div "3 - Environment Setup" at bounding box center [229, 330] width 414 height 63
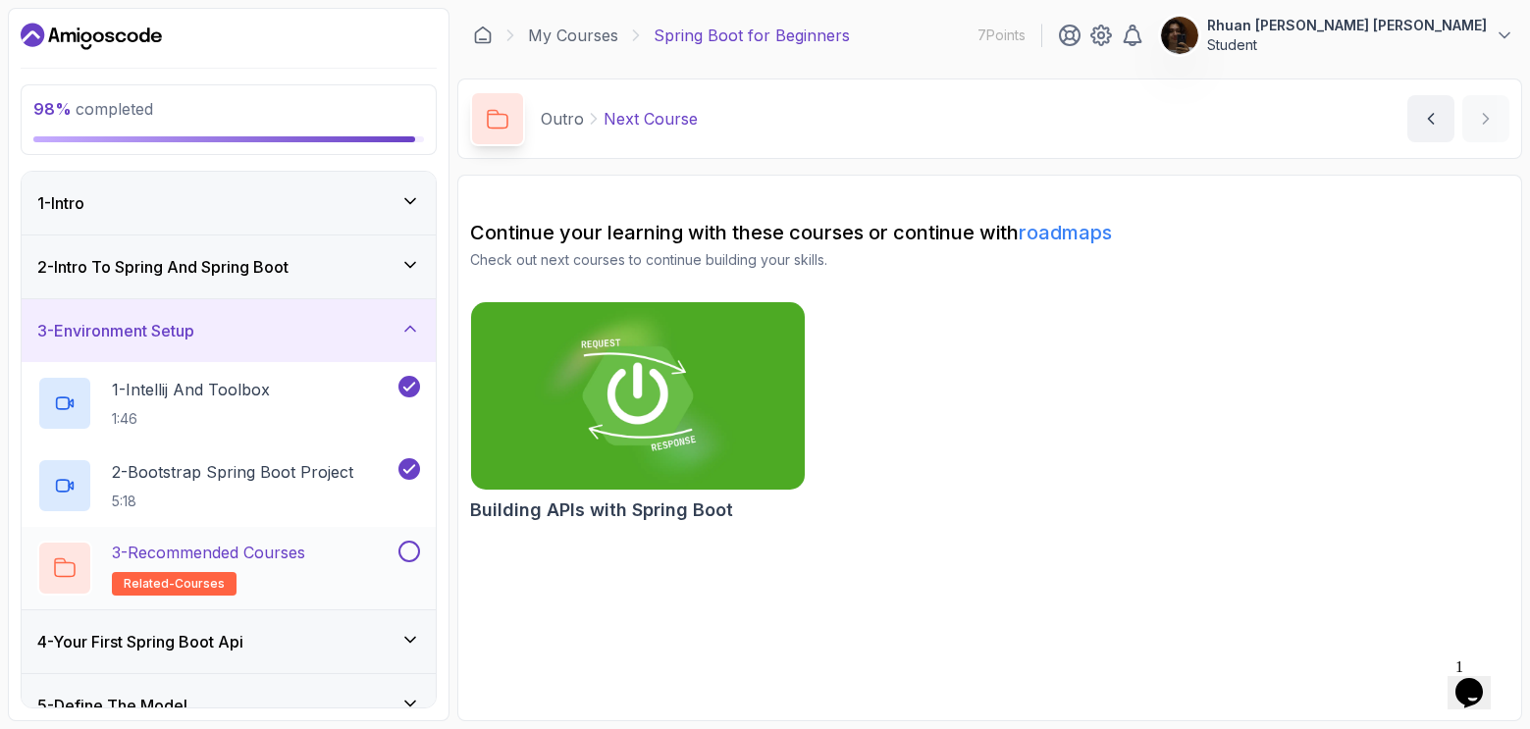
click at [409, 550] on button at bounding box center [409, 552] width 22 height 22
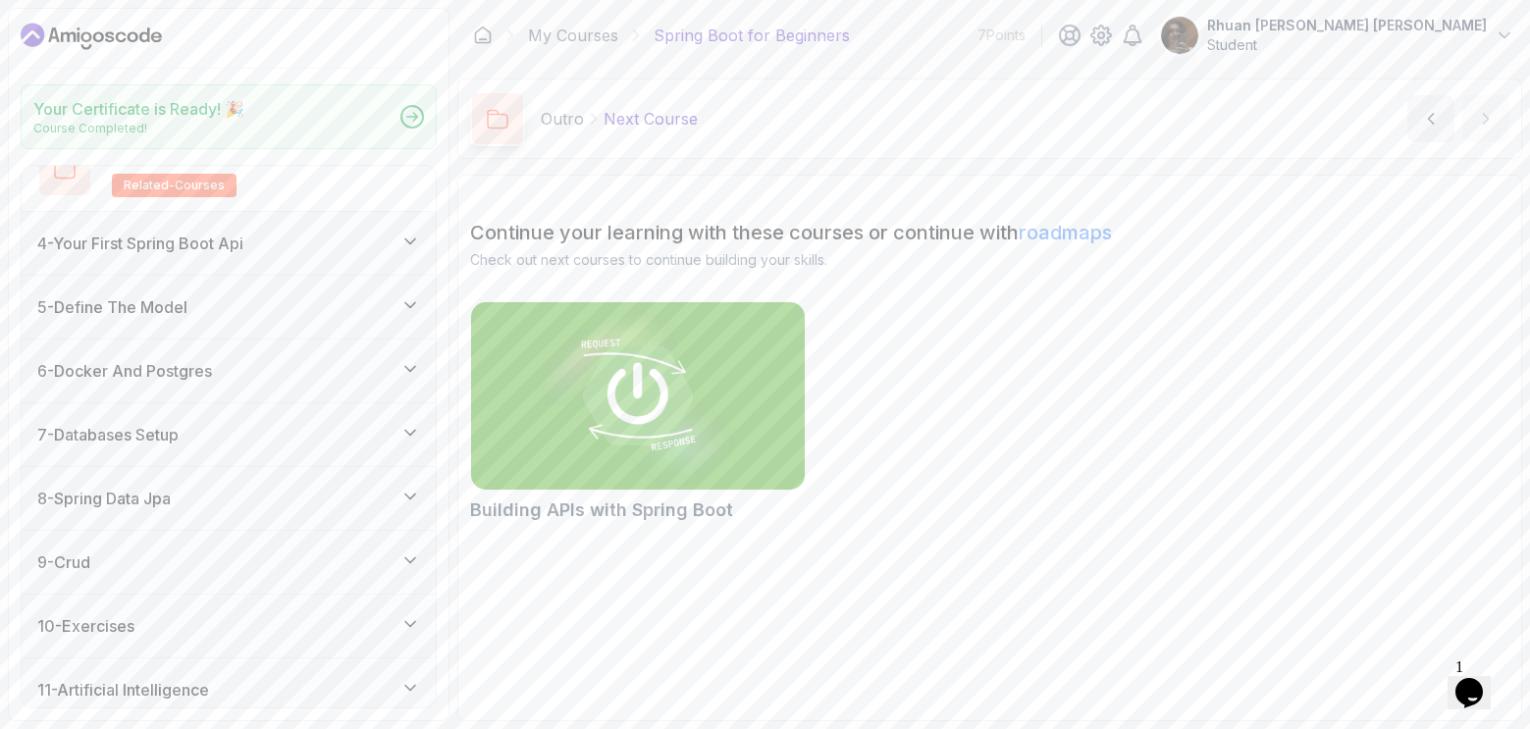
scroll to position [470, 0]
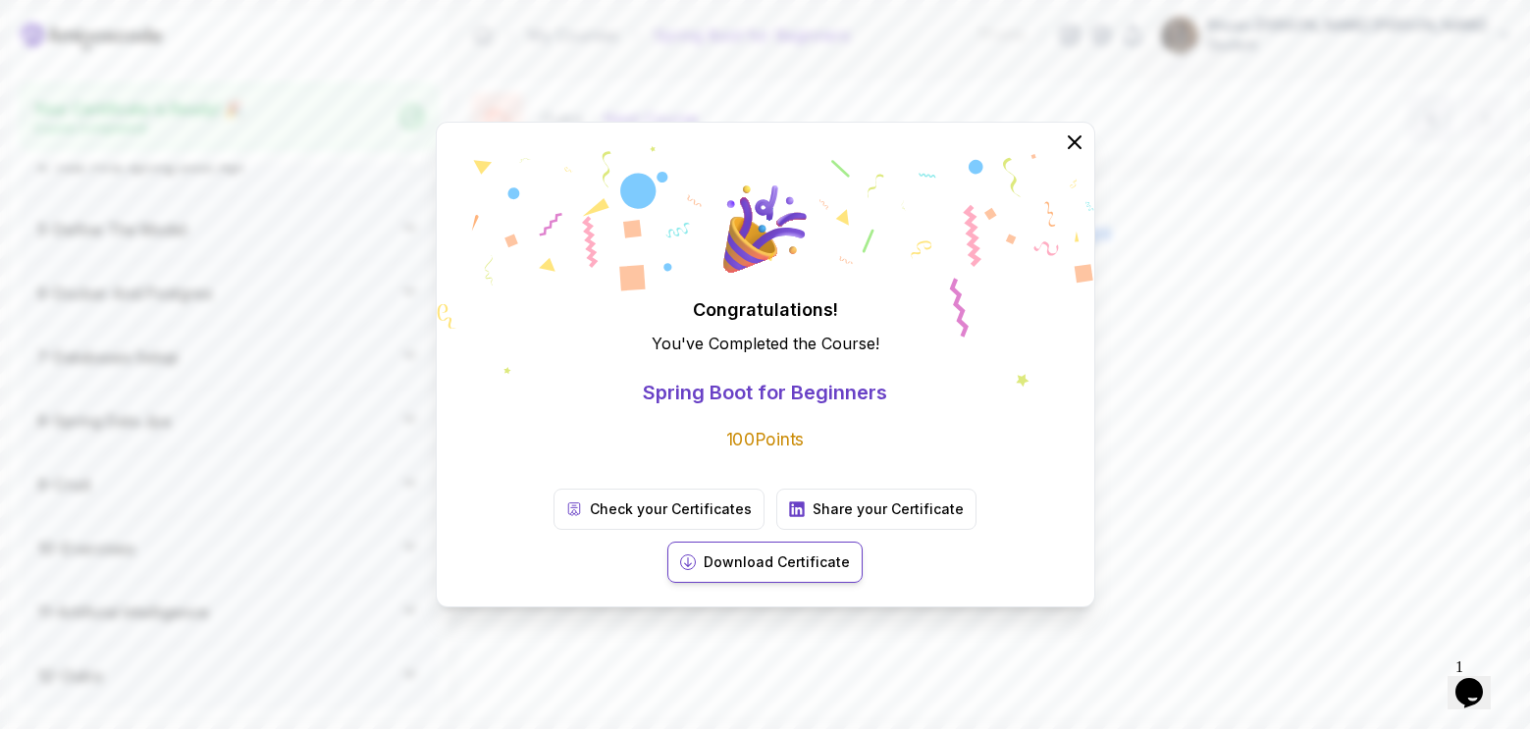
click at [850, 552] on p "Download Certificate" at bounding box center [777, 562] width 146 height 20
click at [863, 542] on button "Download Certificate" at bounding box center [764, 562] width 195 height 41
